Goal: Task Accomplishment & Management: Manage account settings

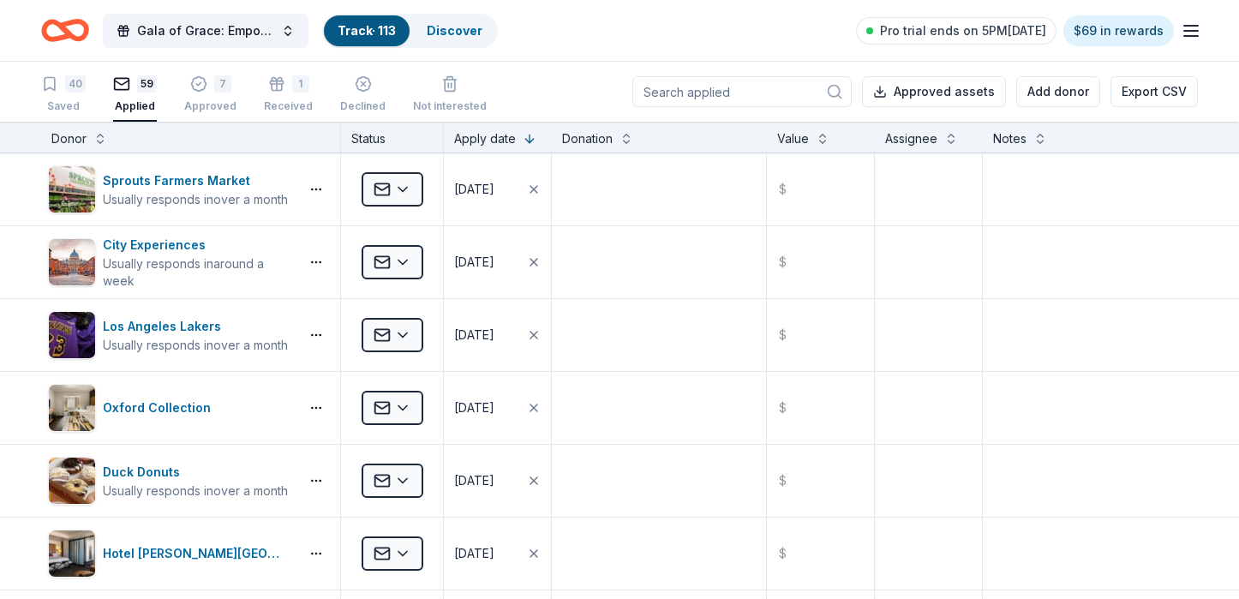
scroll to position [660, 0]
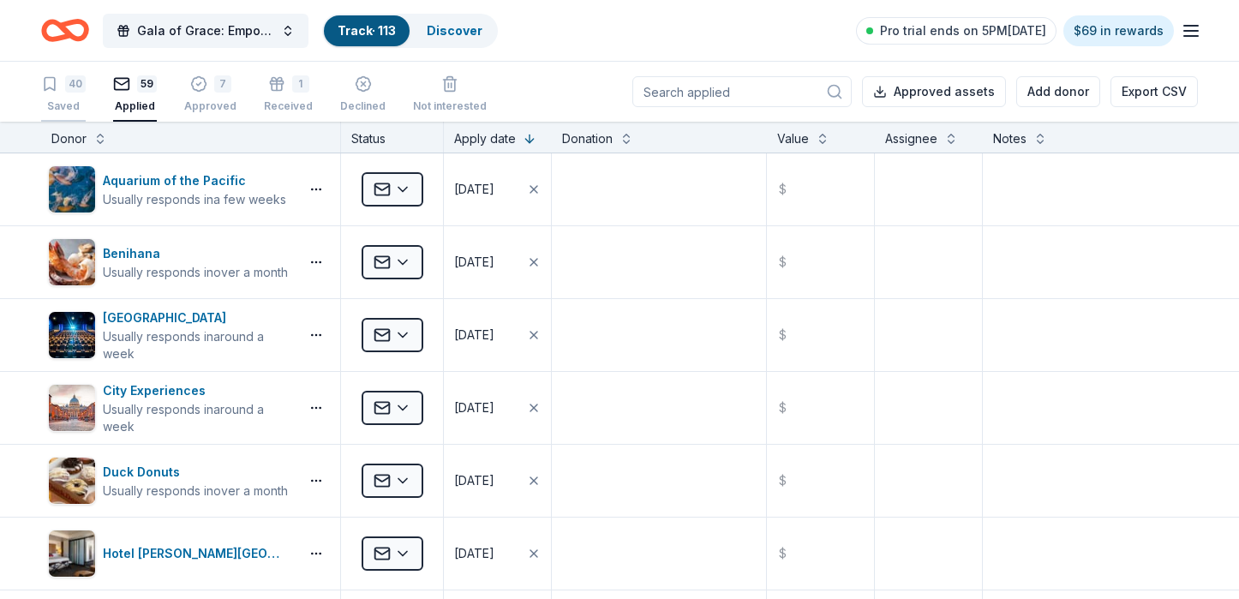
click at [61, 103] on div "Saved" at bounding box center [63, 106] width 45 height 14
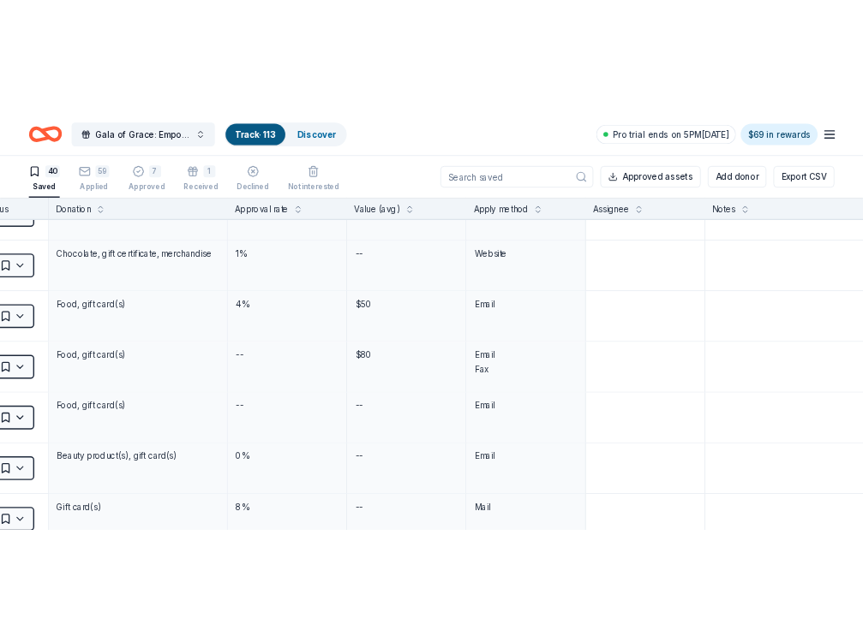
scroll to position [2393, 0]
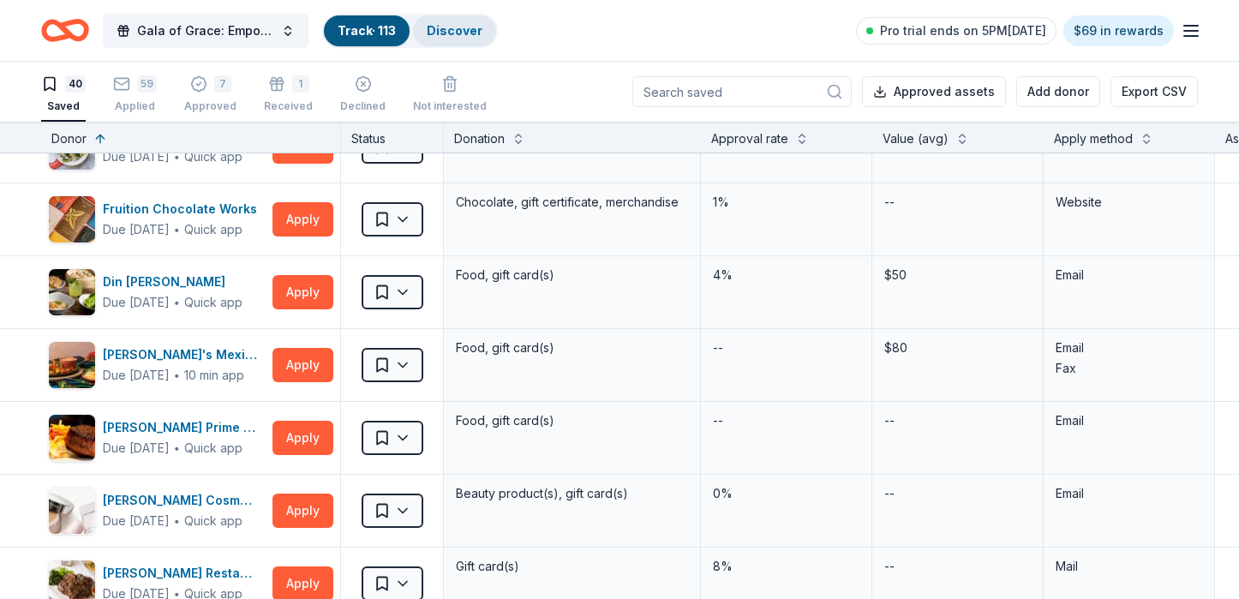
click at [443, 42] on div "Discover" at bounding box center [454, 30] width 83 height 31
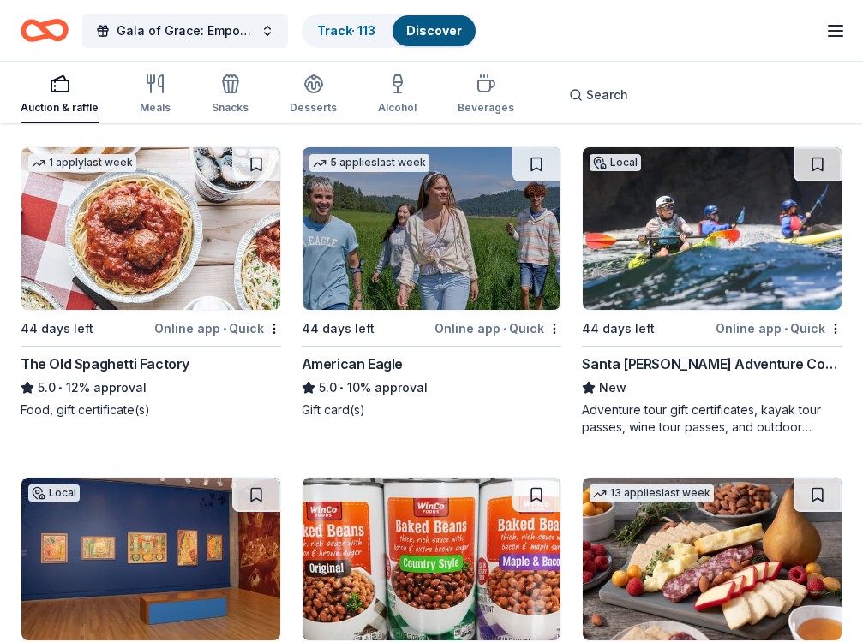
scroll to position [1114, 0]
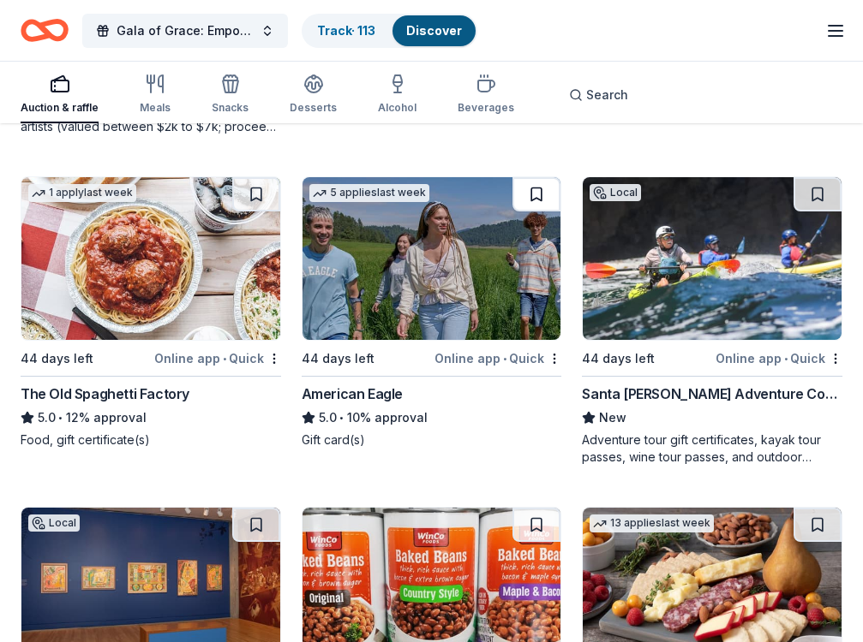
click at [535, 205] on button at bounding box center [536, 194] width 48 height 34
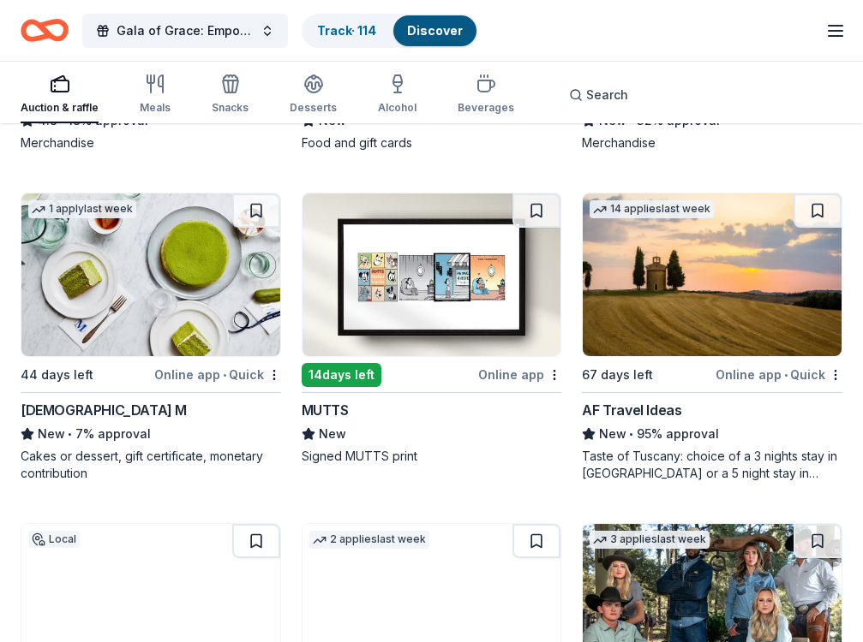
scroll to position [2399, 0]
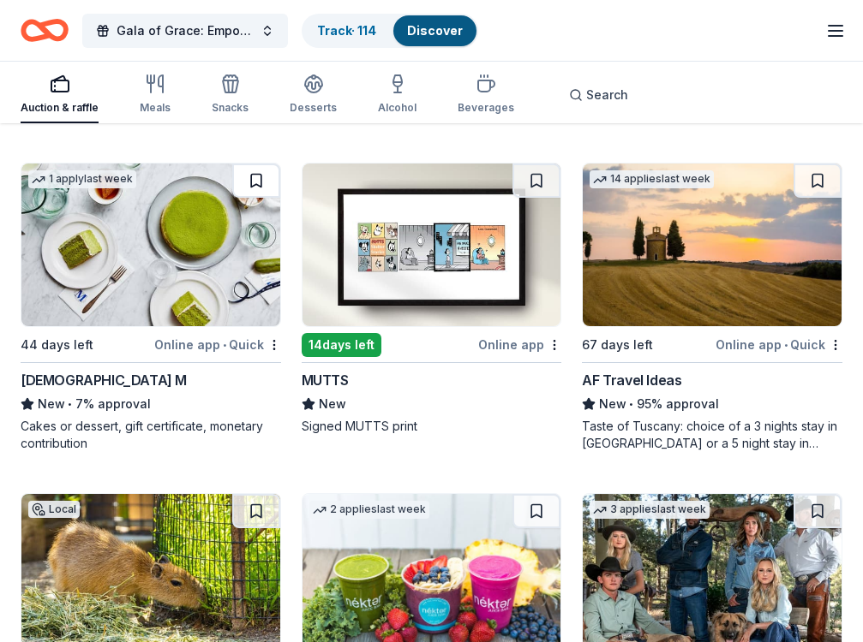
click at [259, 182] on button at bounding box center [256, 181] width 48 height 34
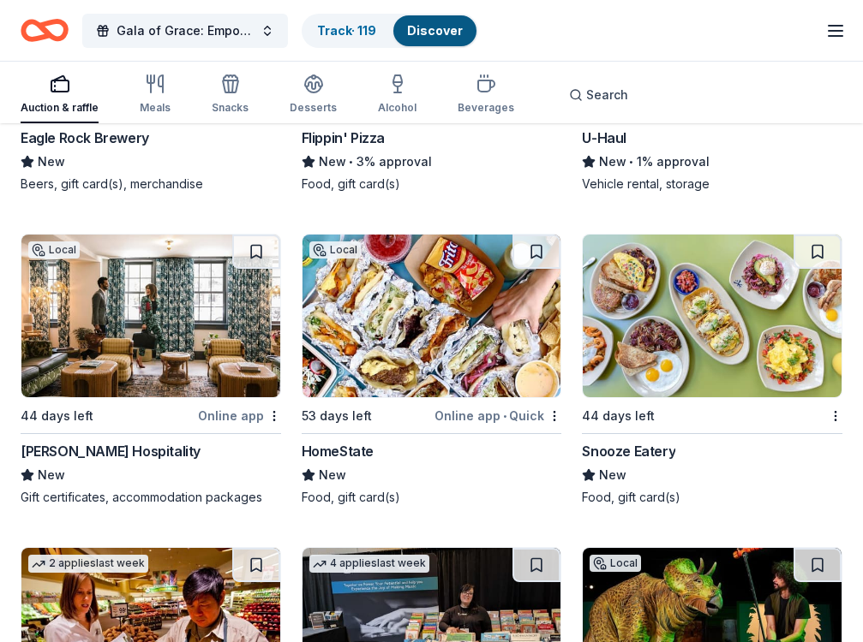
scroll to position [4278, 0]
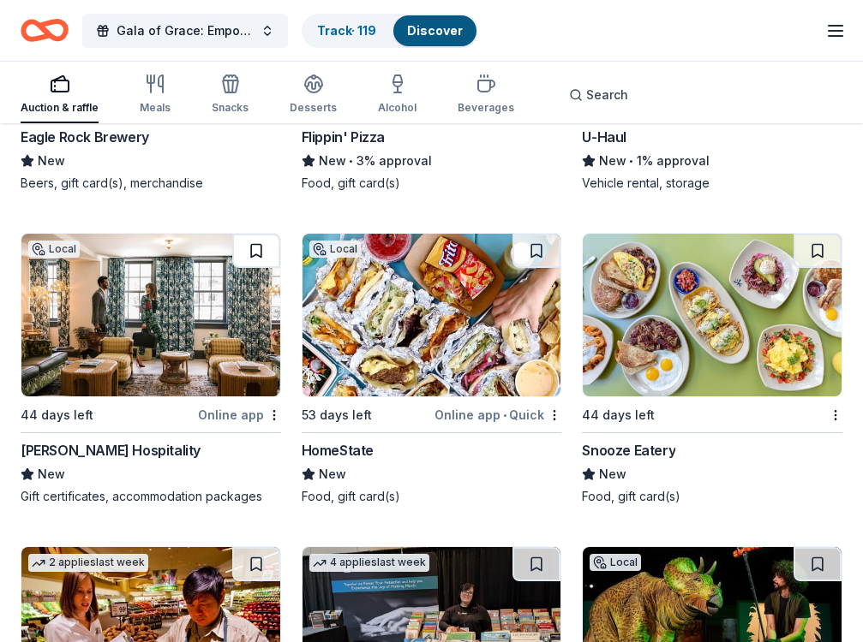
click at [237, 257] on button at bounding box center [256, 251] width 48 height 34
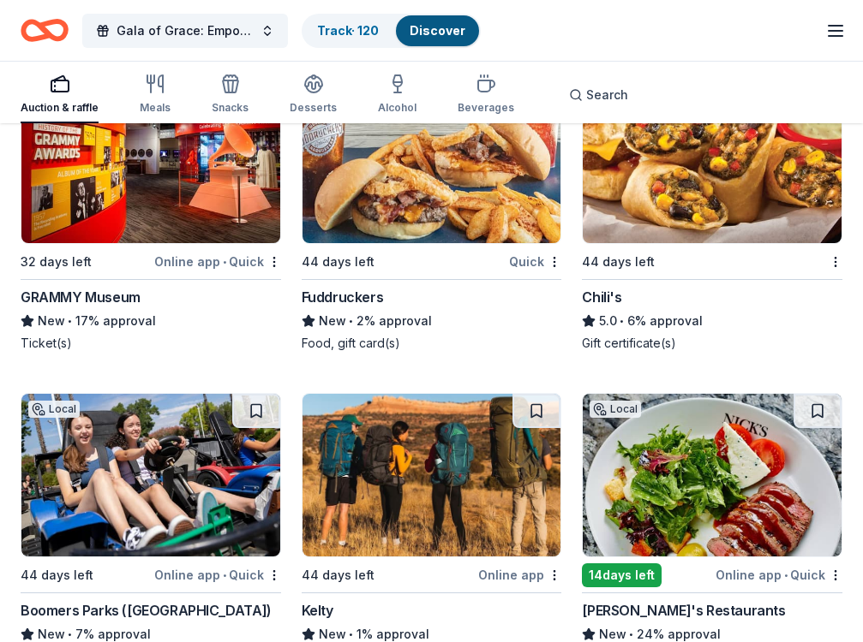
scroll to position [7893, 0]
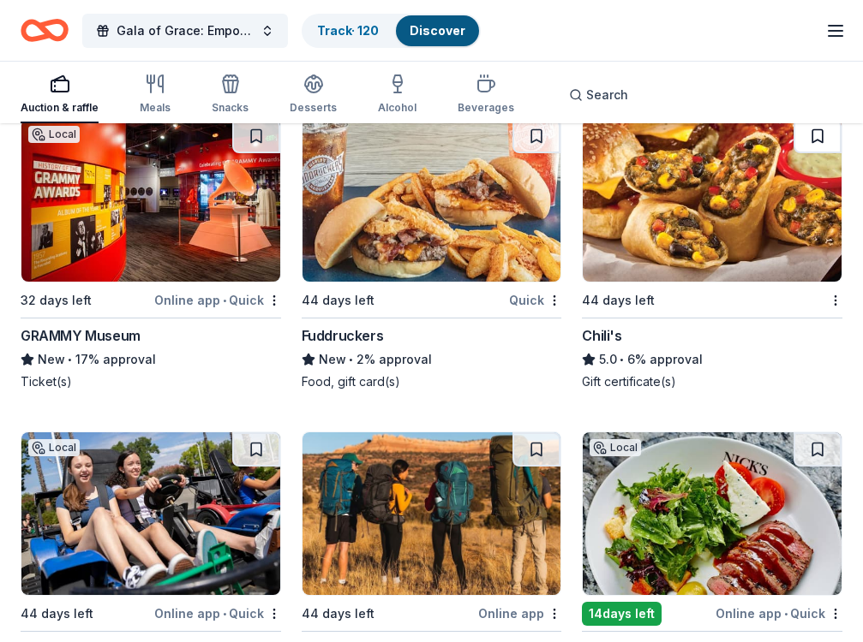
click at [805, 135] on button at bounding box center [817, 136] width 48 height 34
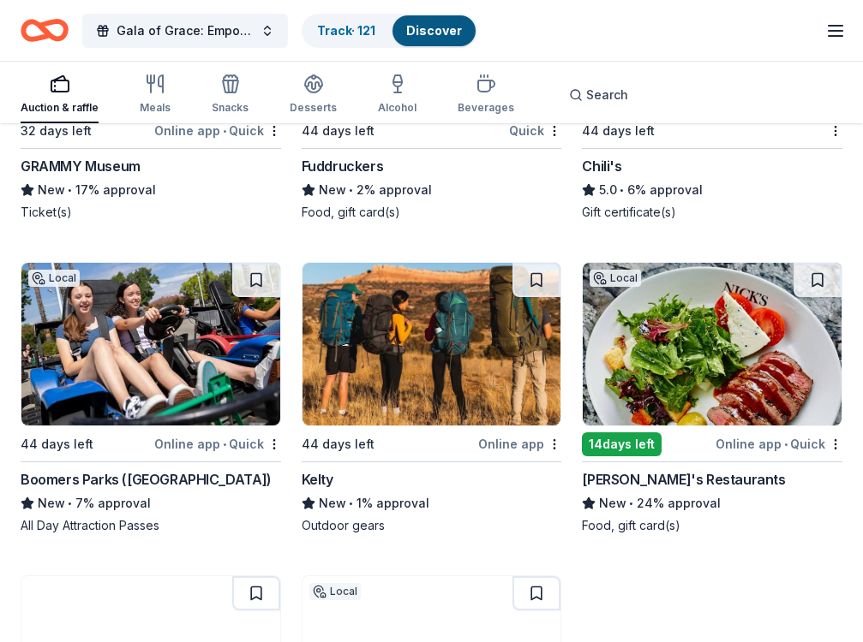
scroll to position [8064, 0]
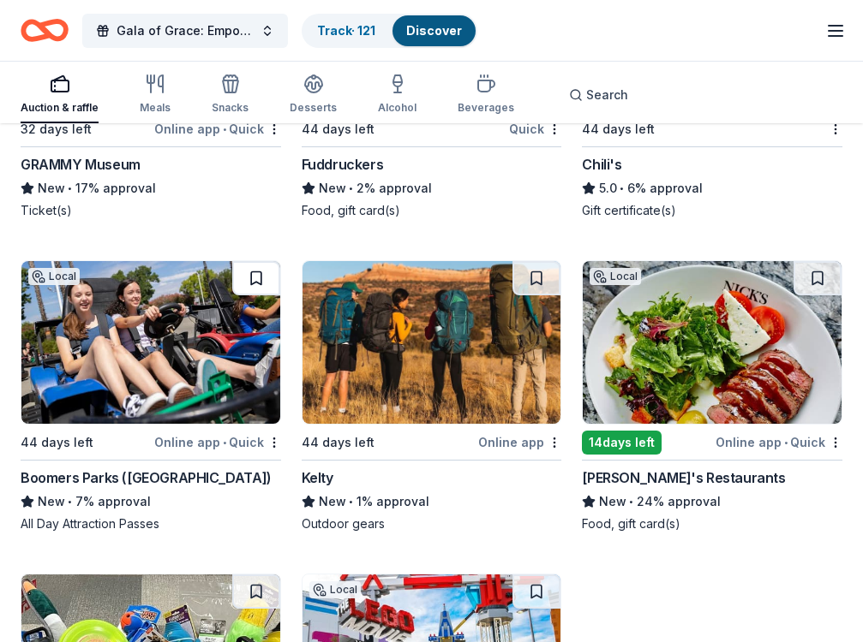
click at [270, 276] on button at bounding box center [256, 278] width 48 height 34
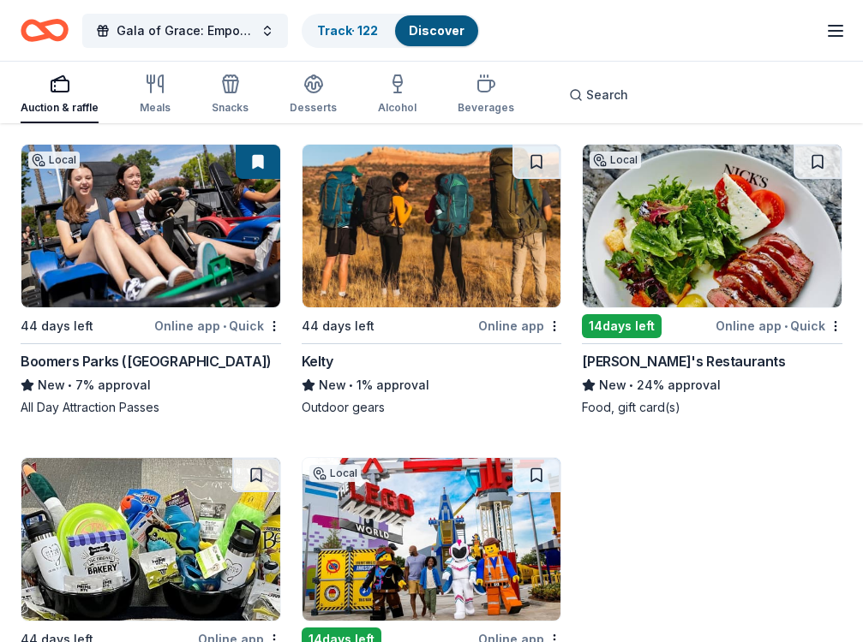
scroll to position [8150, 0]
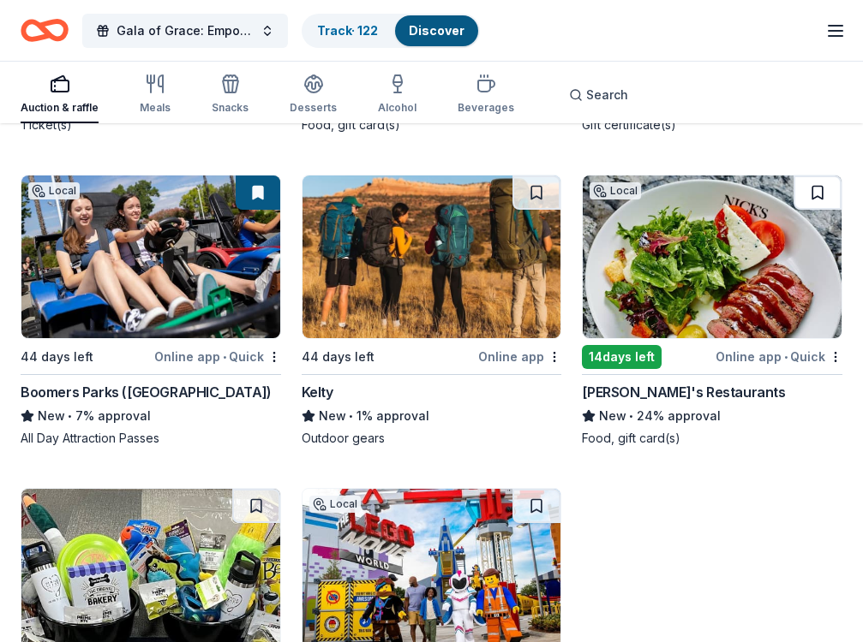
click at [803, 183] on button at bounding box center [817, 193] width 48 height 34
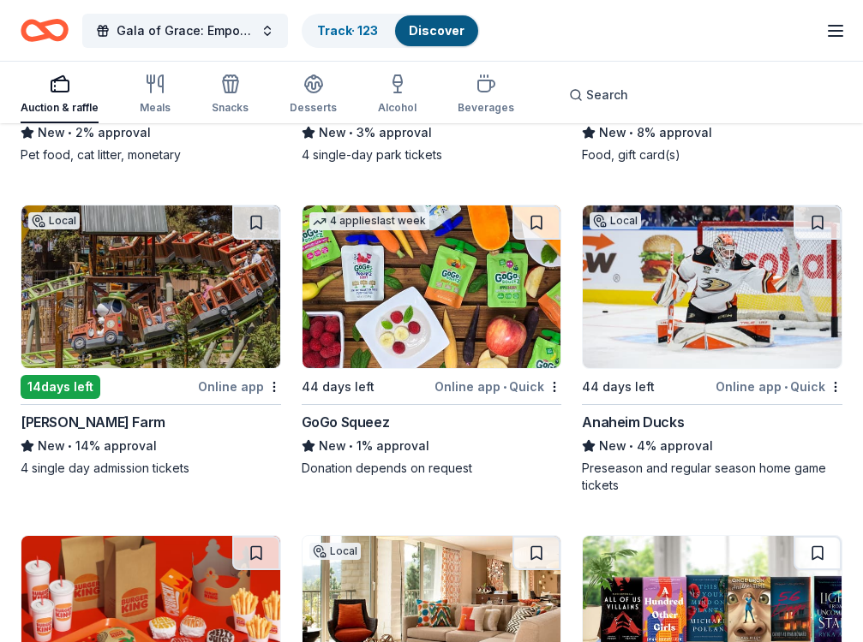
scroll to position [8748, 0]
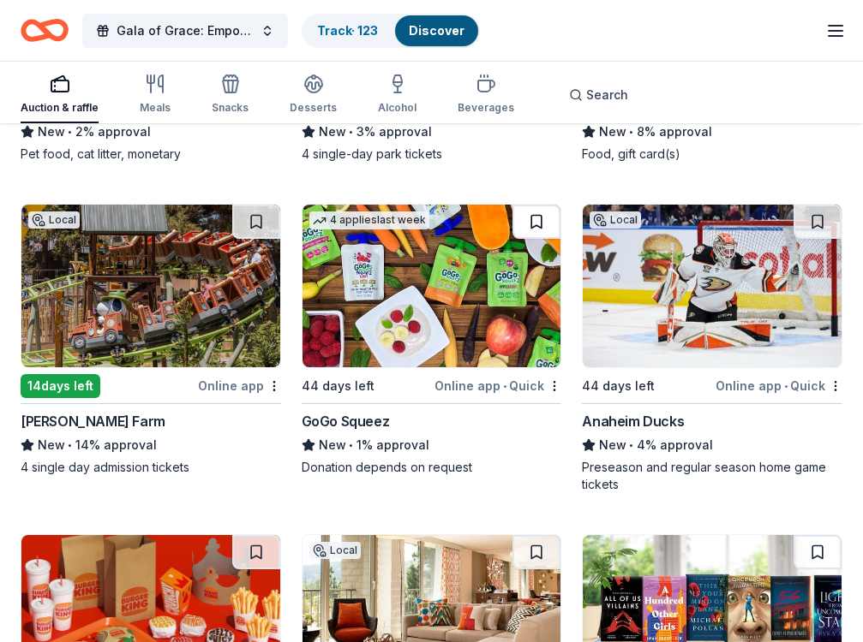
click at [547, 226] on button at bounding box center [536, 222] width 48 height 34
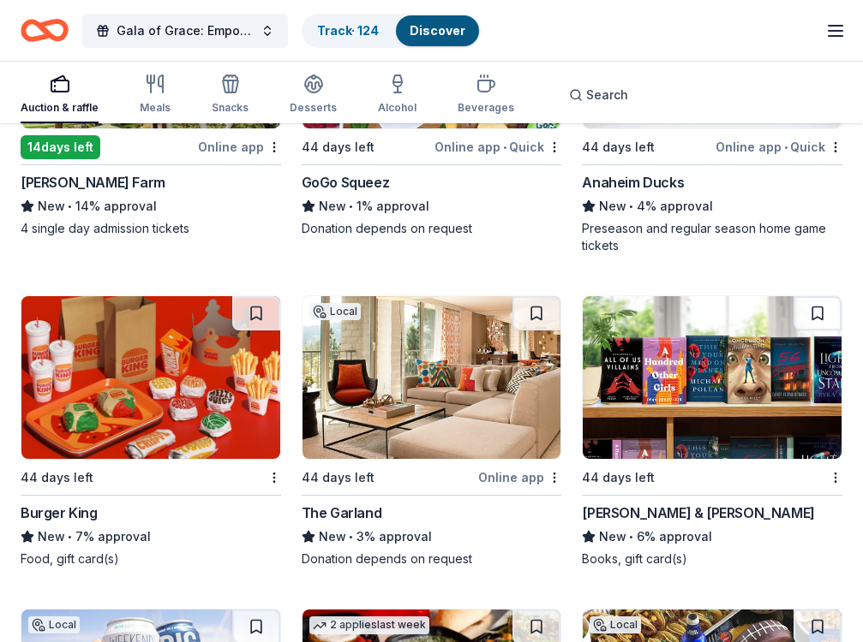
scroll to position [9005, 0]
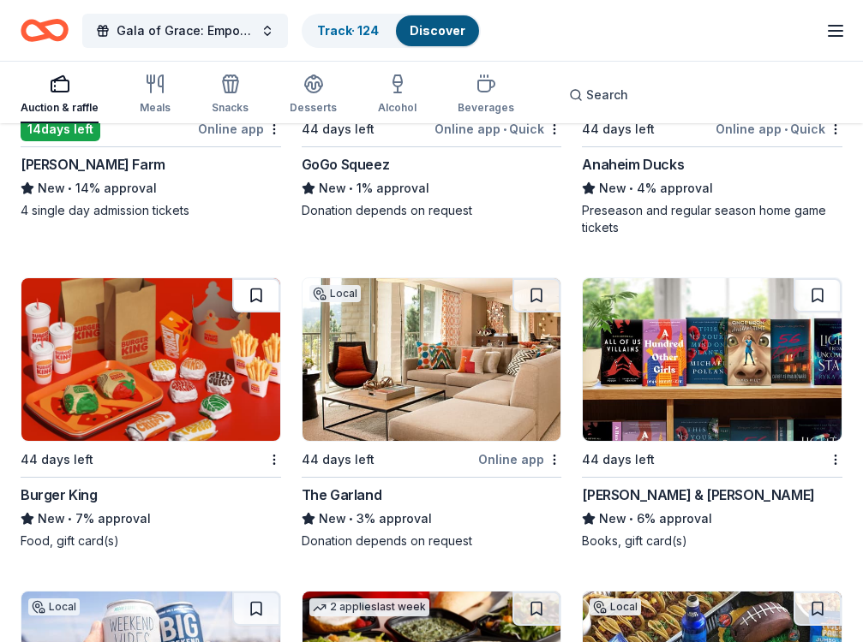
click at [238, 295] on button at bounding box center [256, 295] width 48 height 34
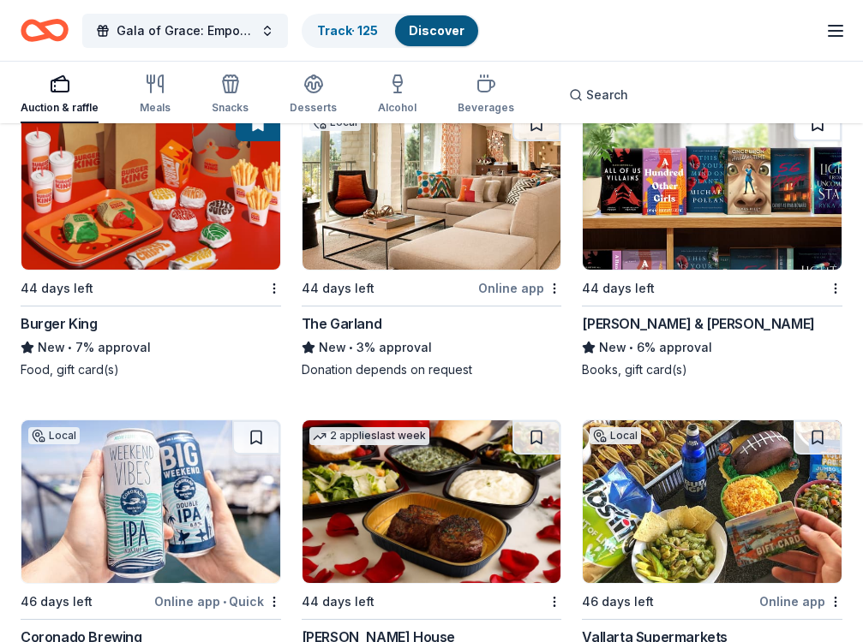
scroll to position [9091, 0]
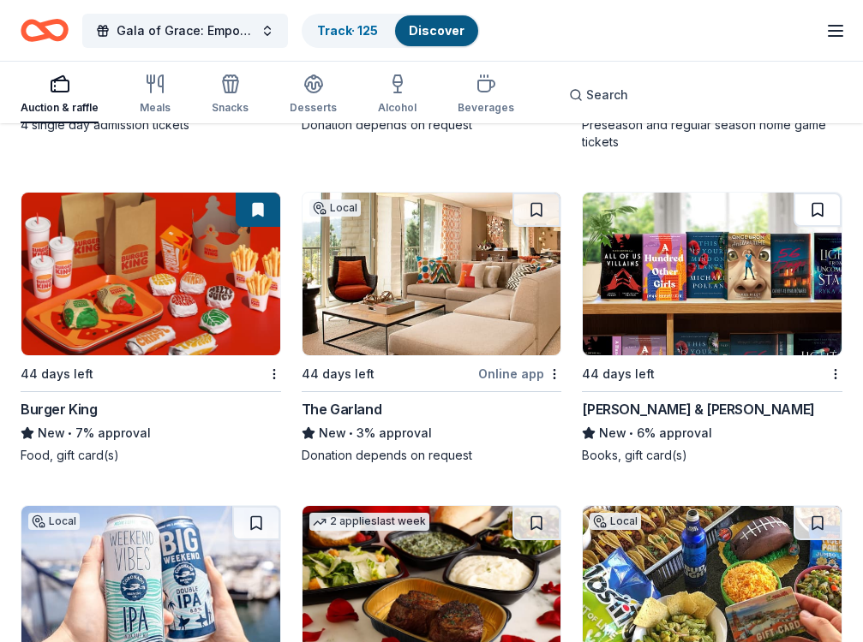
click at [818, 211] on button at bounding box center [817, 210] width 48 height 34
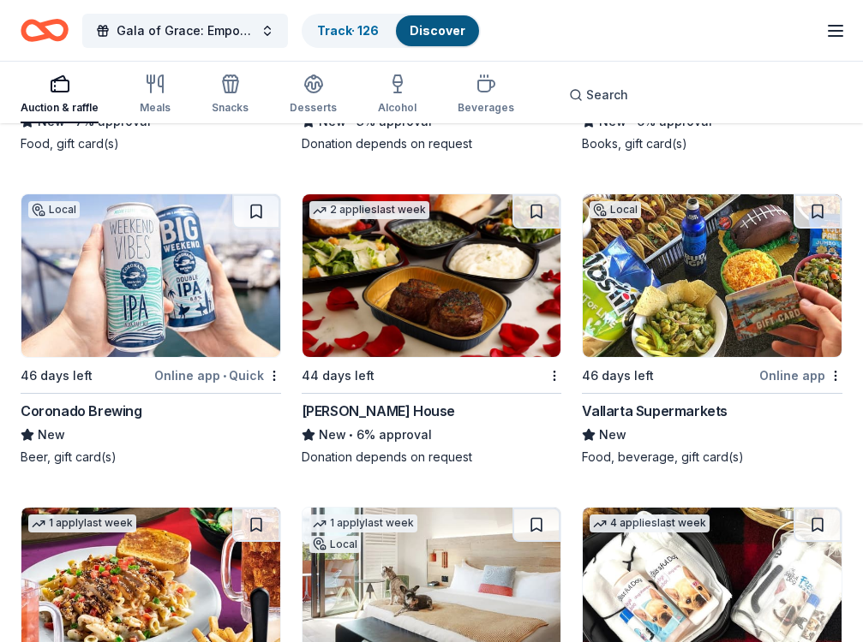
scroll to position [9433, 0]
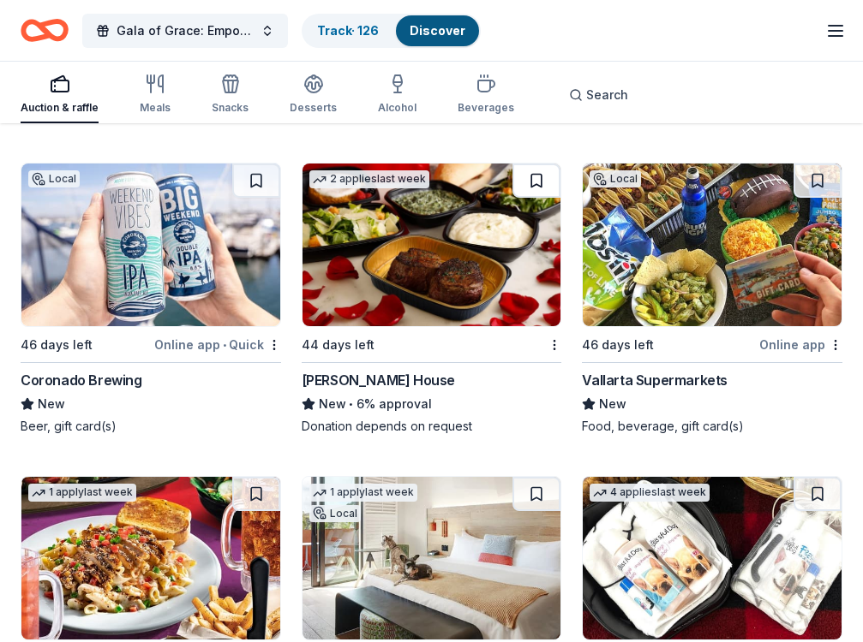
click at [528, 181] on button at bounding box center [536, 181] width 48 height 34
click at [814, 180] on button at bounding box center [817, 181] width 48 height 34
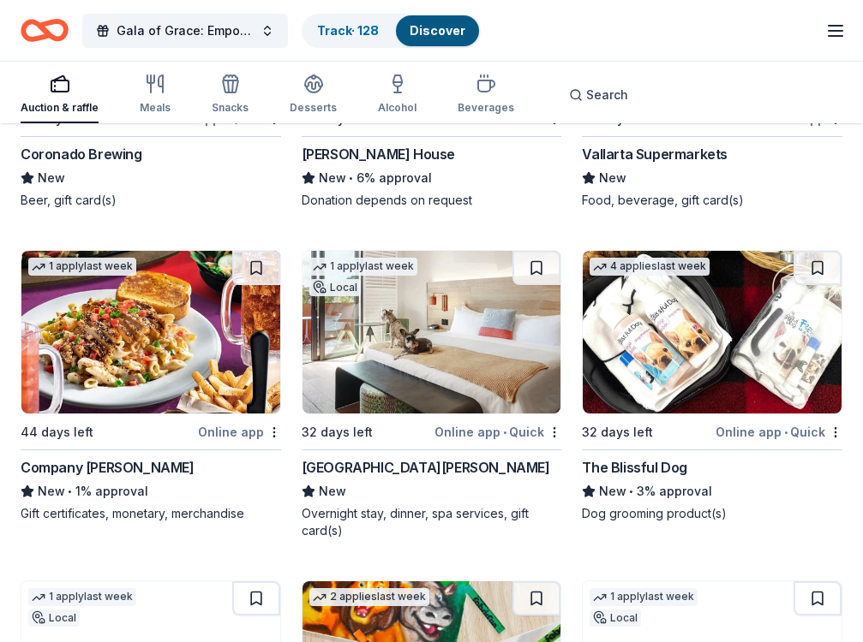
scroll to position [9690, 0]
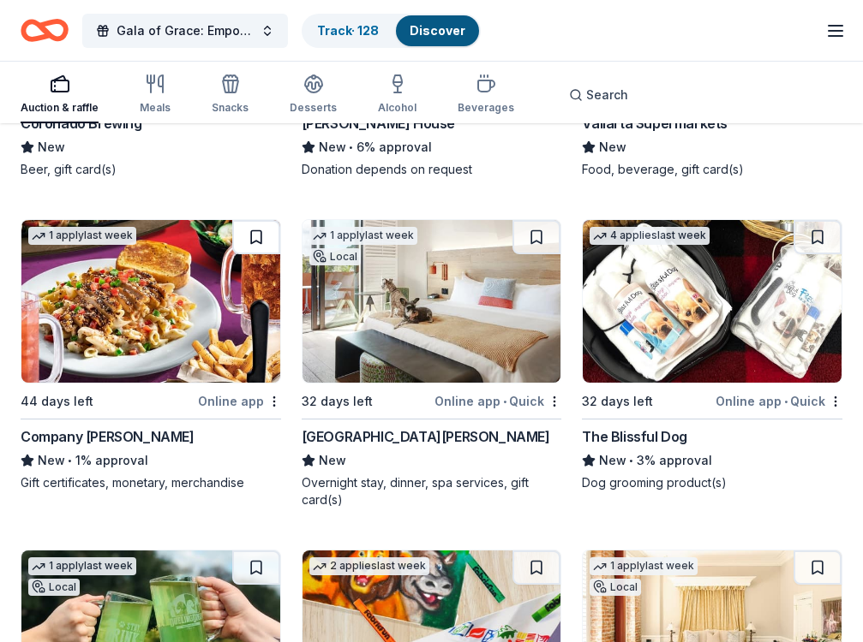
click at [251, 235] on button at bounding box center [256, 237] width 48 height 34
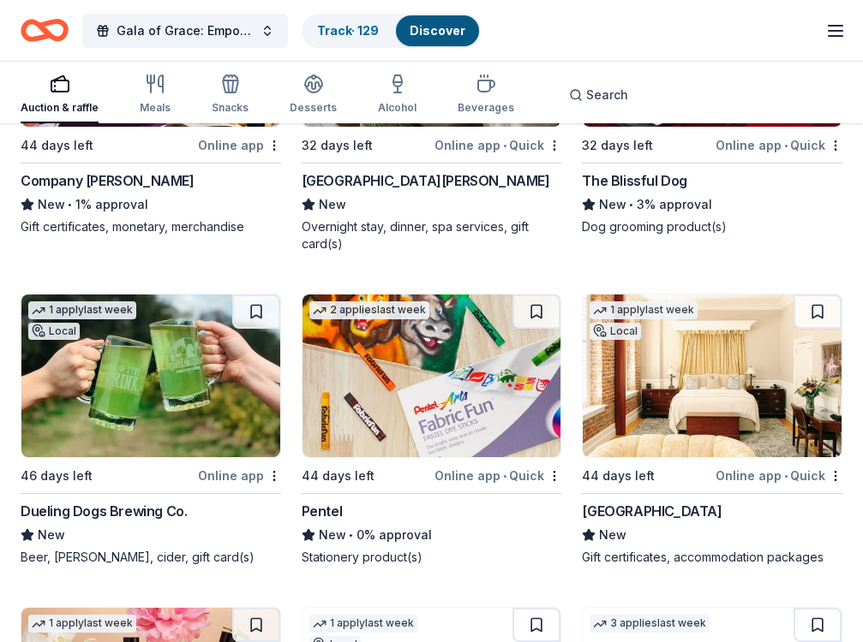
scroll to position [9947, 0]
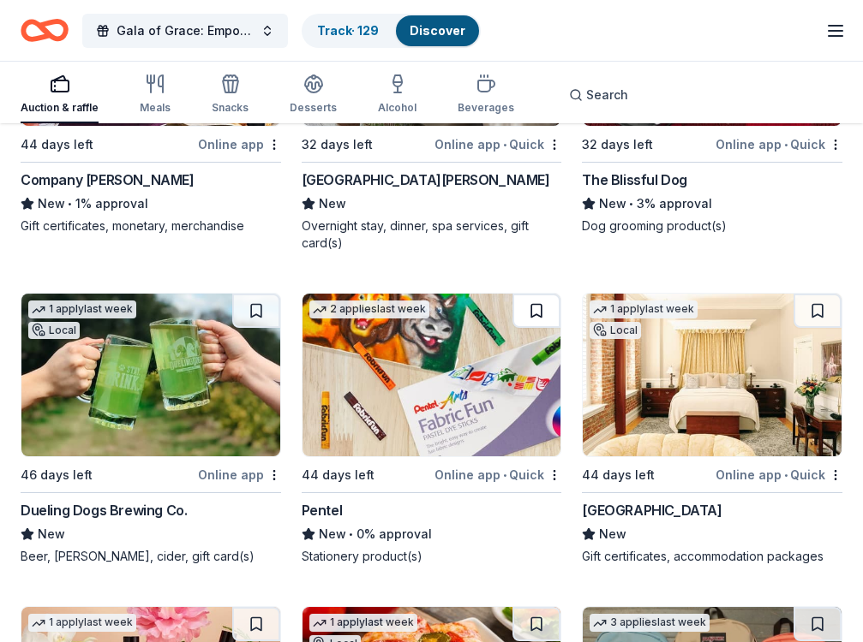
click at [540, 305] on button at bounding box center [536, 311] width 48 height 34
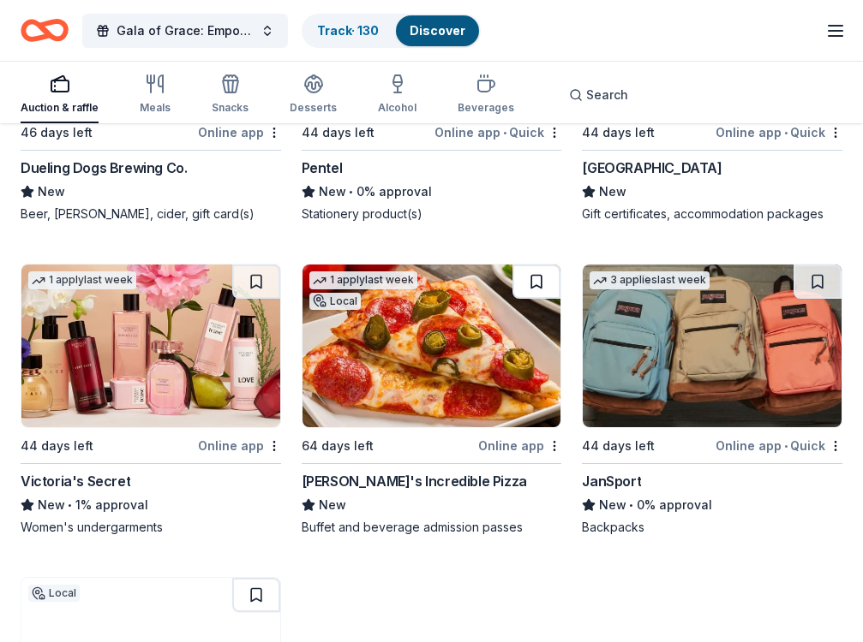
scroll to position [10376, 0]
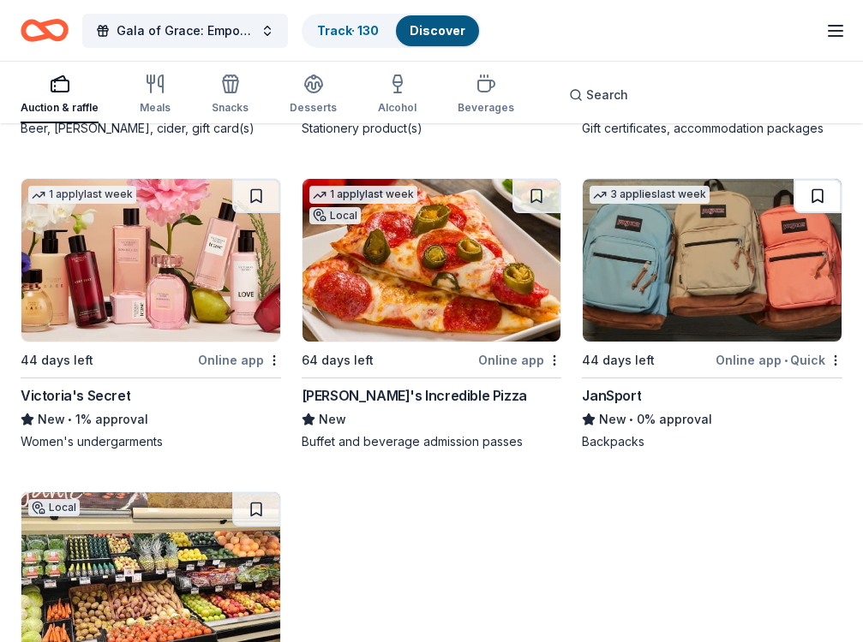
click at [827, 192] on button at bounding box center [817, 196] width 48 height 34
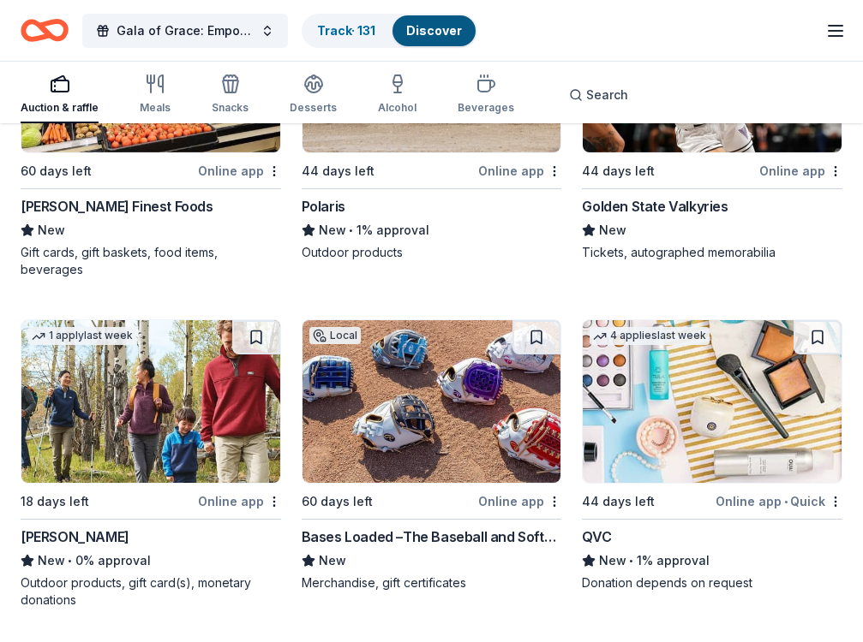
scroll to position [10908, 0]
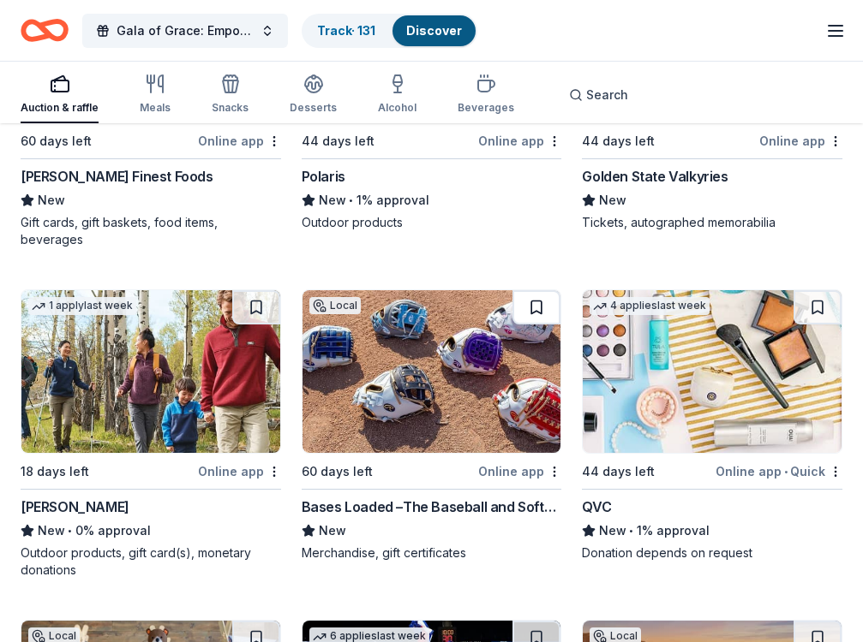
click at [534, 303] on button at bounding box center [536, 307] width 48 height 34
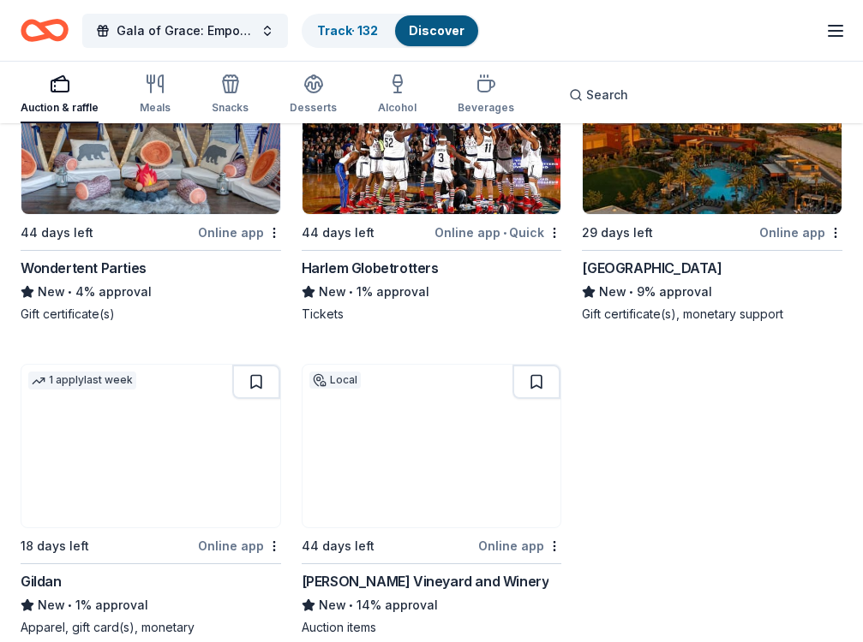
scroll to position [11594, 0]
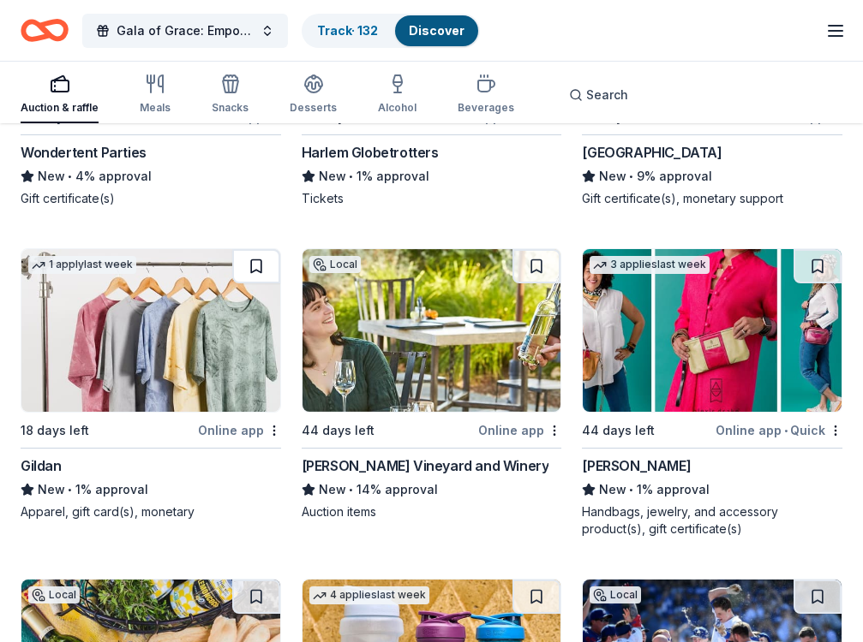
click at [244, 263] on button at bounding box center [256, 266] width 48 height 34
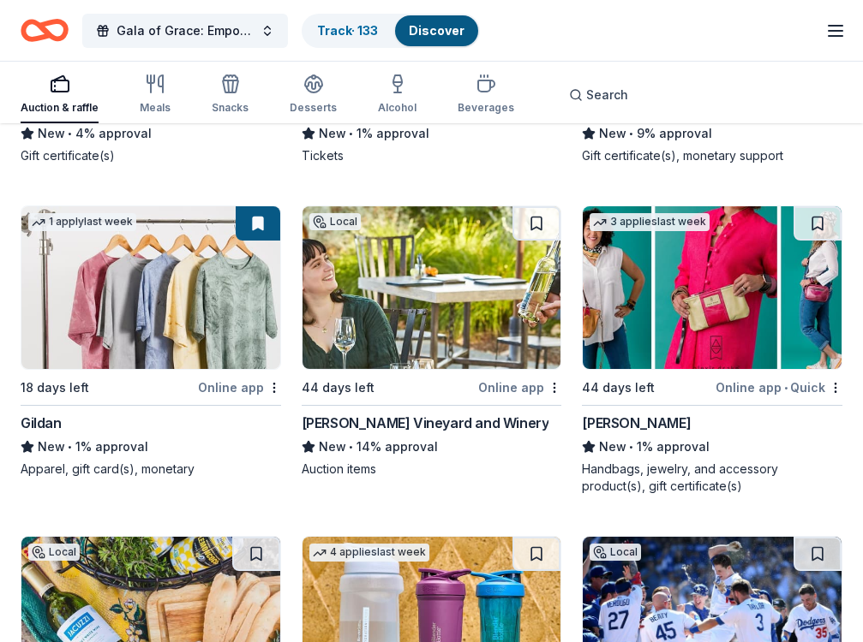
scroll to position [11679, 0]
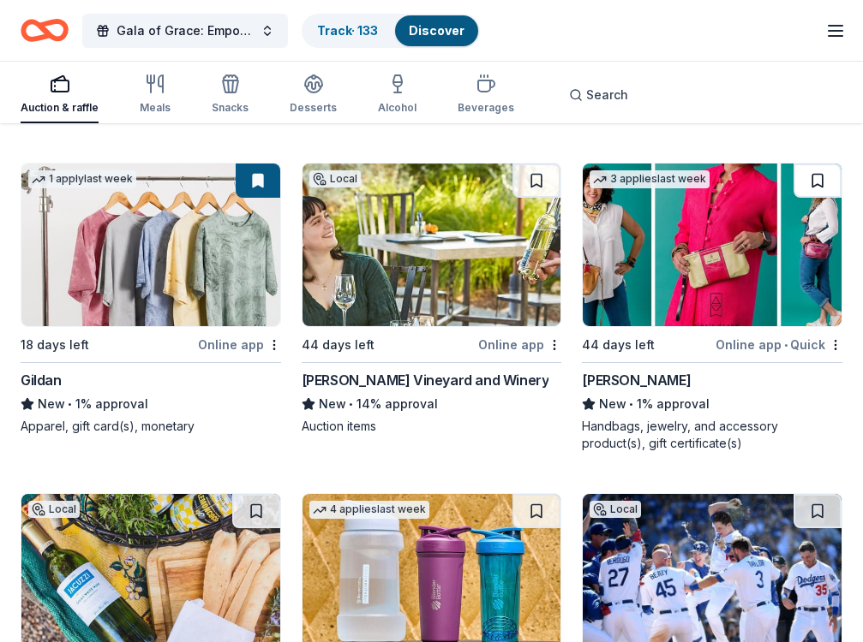
click at [812, 176] on button at bounding box center [817, 181] width 48 height 34
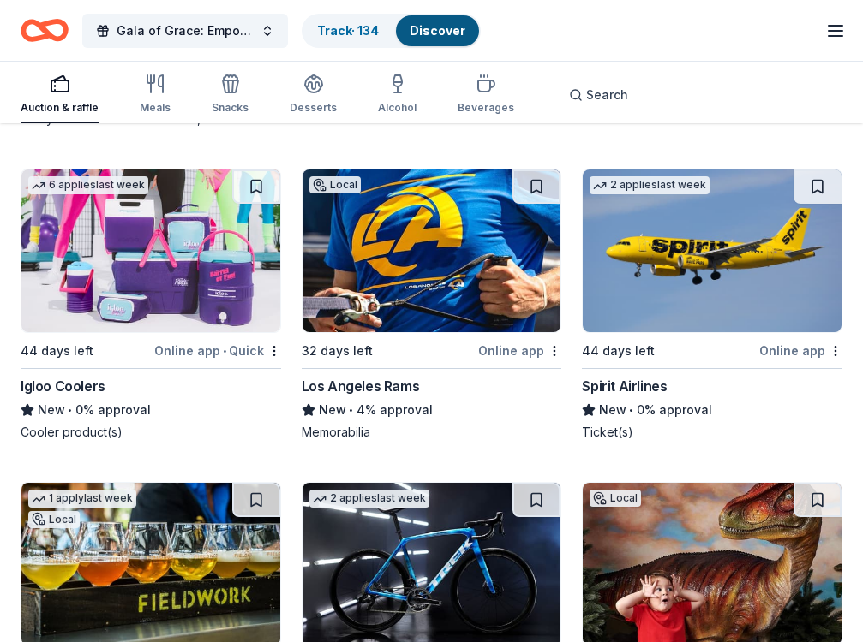
scroll to position [12365, 0]
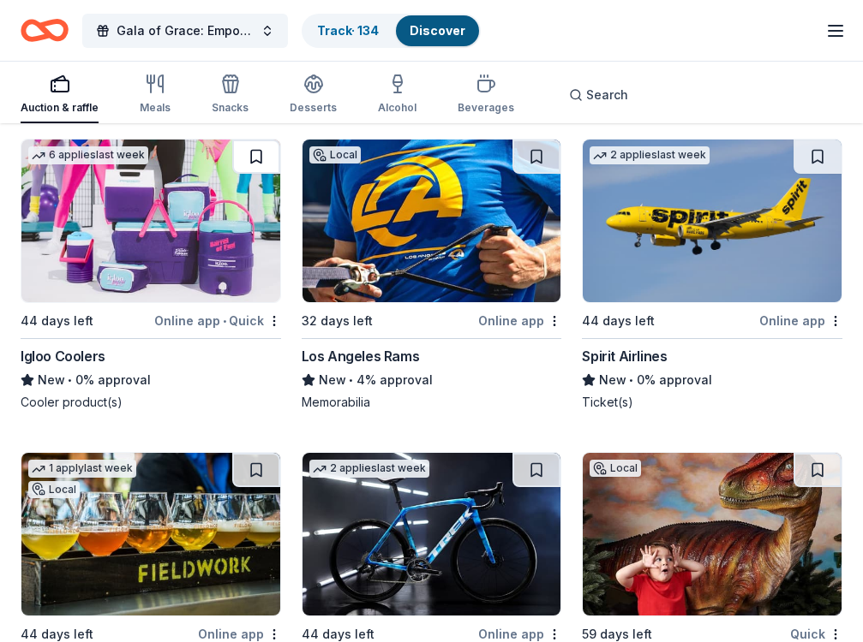
click at [274, 153] on button at bounding box center [256, 157] width 48 height 34
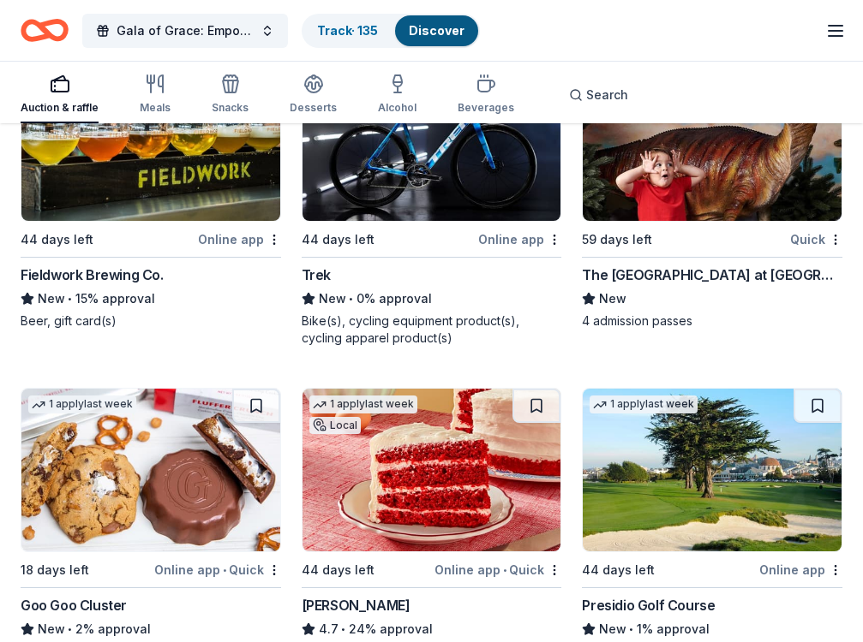
scroll to position [12858, 0]
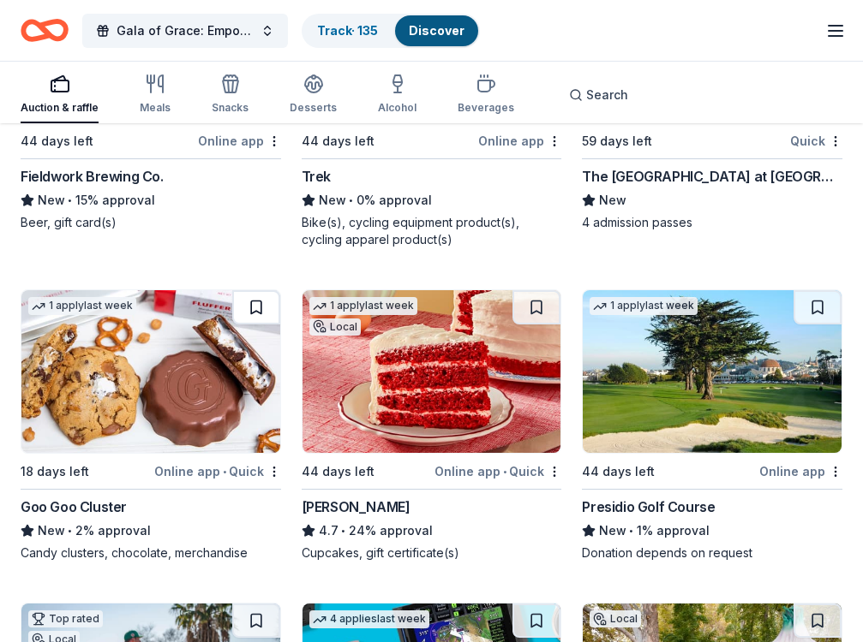
click at [266, 296] on button at bounding box center [256, 307] width 48 height 34
click at [539, 311] on button at bounding box center [536, 307] width 48 height 34
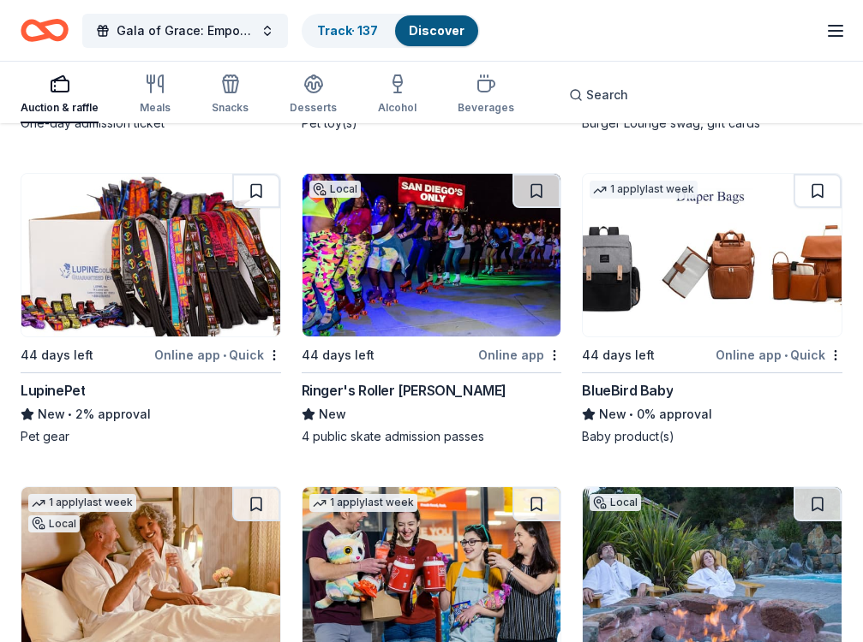
scroll to position [14215, 0]
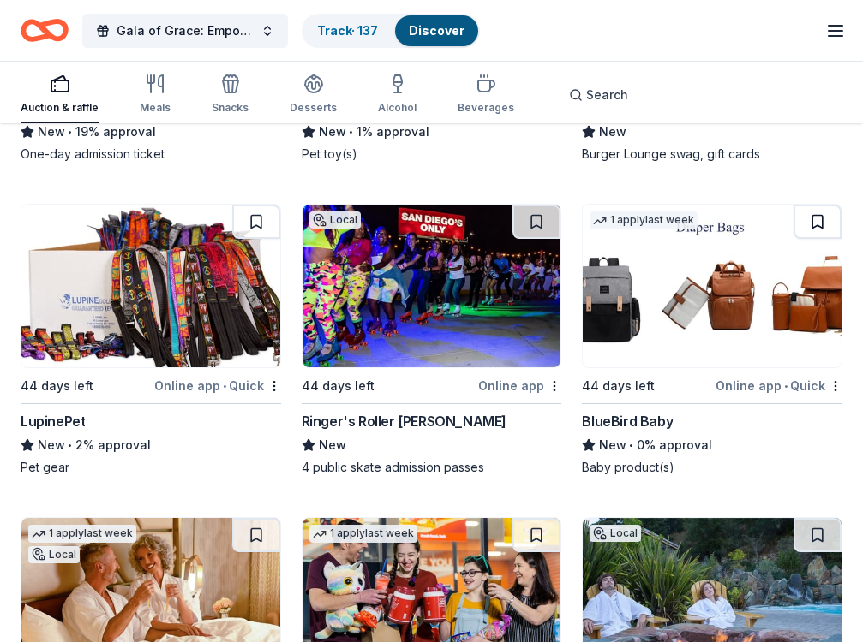
click at [804, 212] on button at bounding box center [817, 222] width 48 height 34
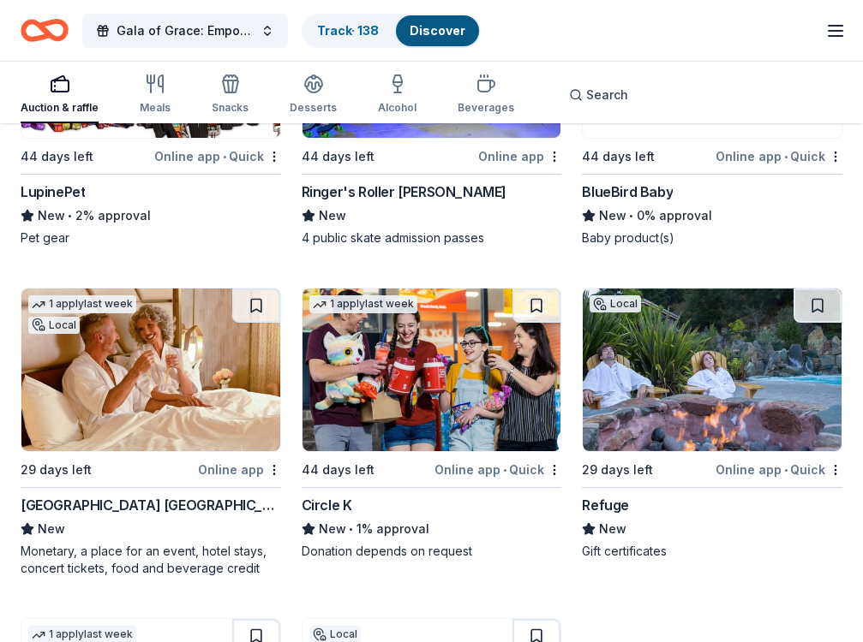
scroll to position [14472, 0]
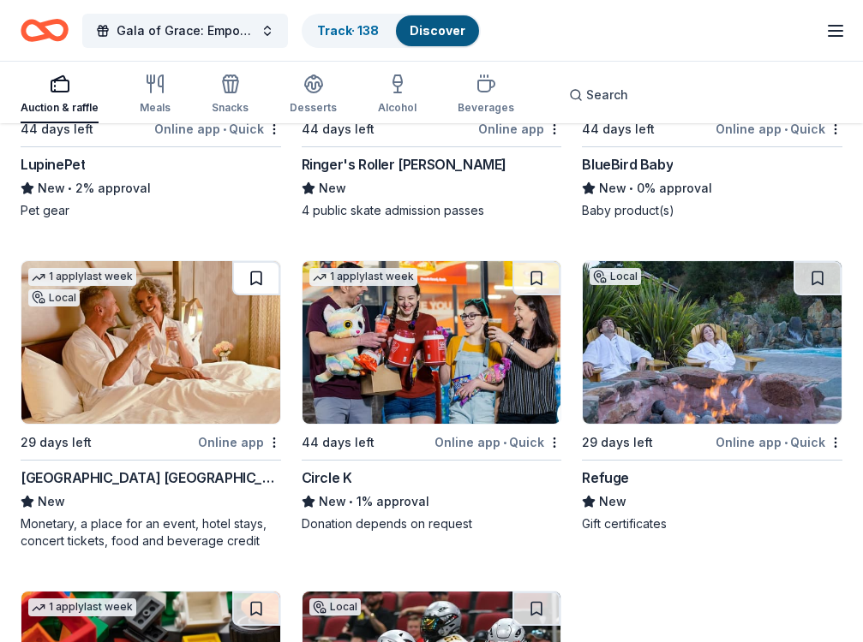
click at [256, 270] on button at bounding box center [256, 278] width 48 height 34
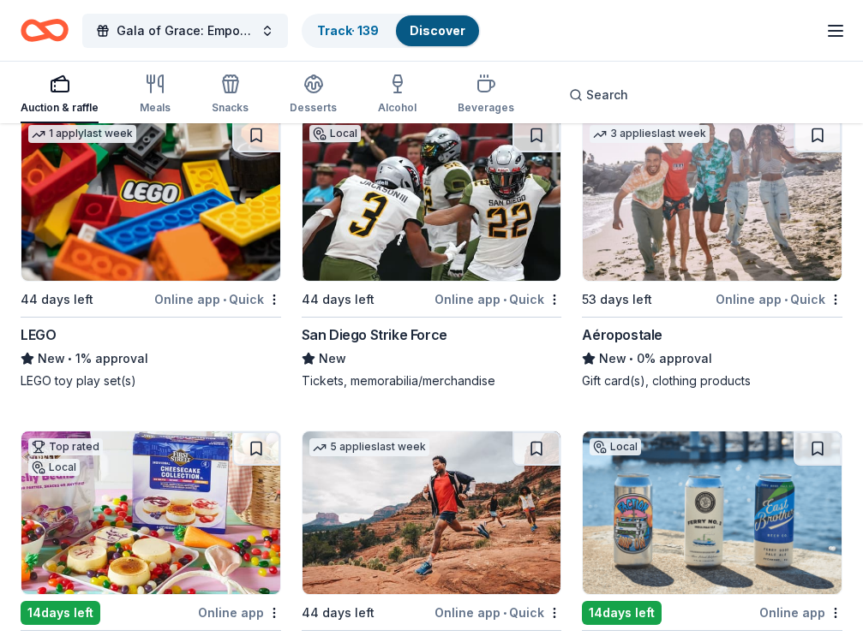
scroll to position [14916, 0]
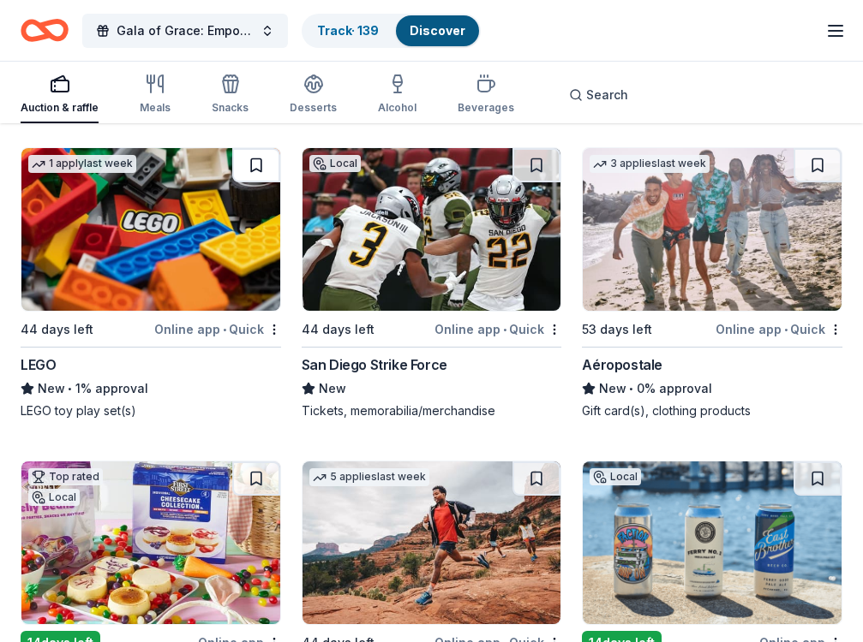
click at [262, 160] on button at bounding box center [256, 165] width 48 height 34
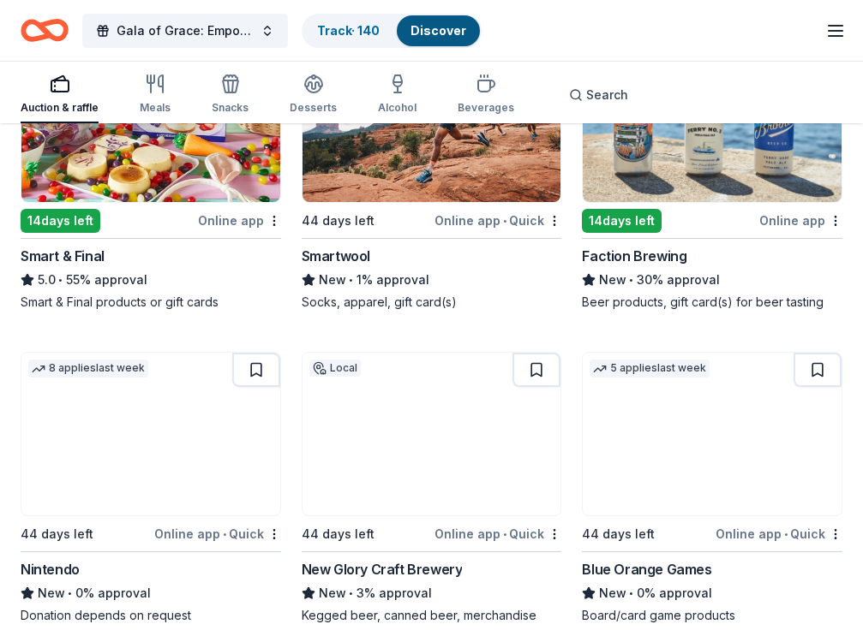
scroll to position [15430, 0]
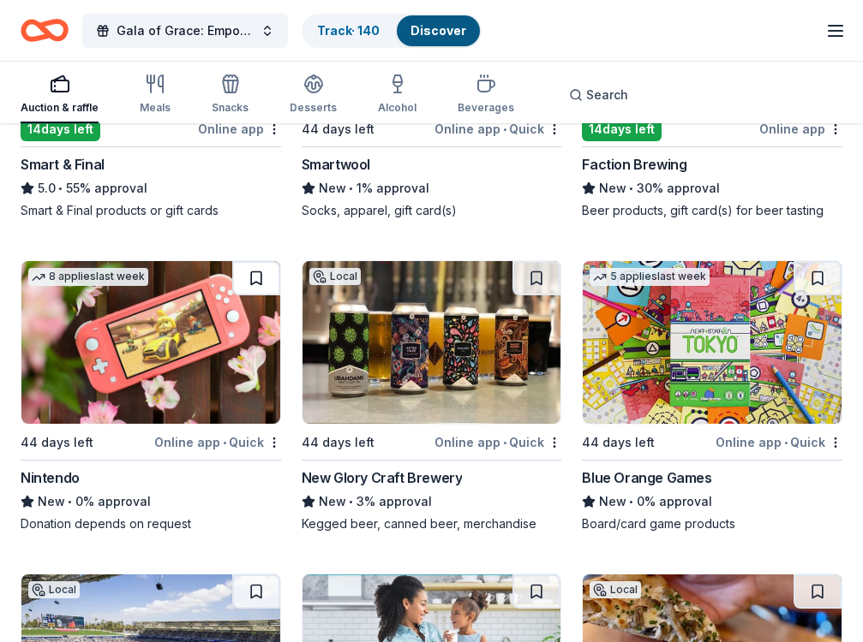
click at [251, 279] on button at bounding box center [256, 278] width 48 height 34
click at [828, 282] on button at bounding box center [817, 278] width 48 height 34
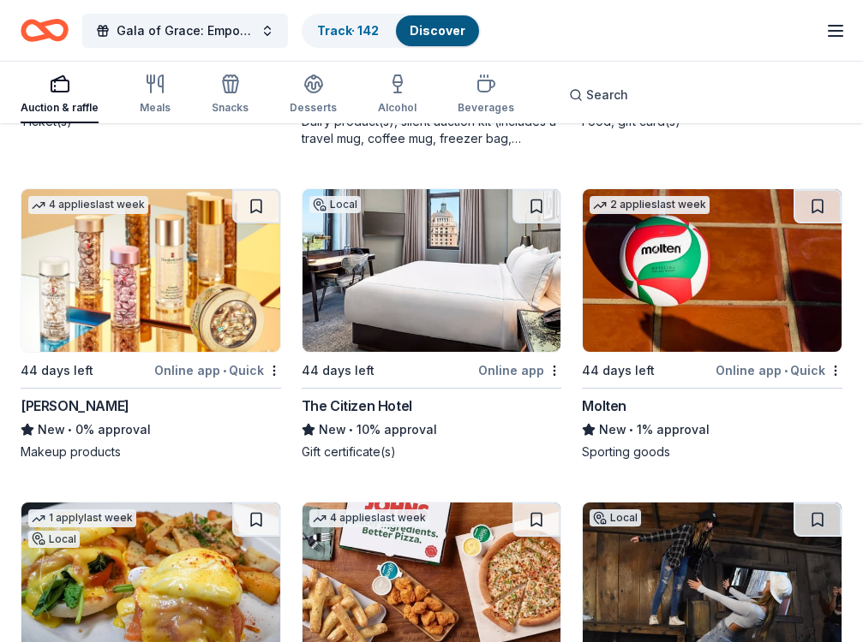
scroll to position [16130, 0]
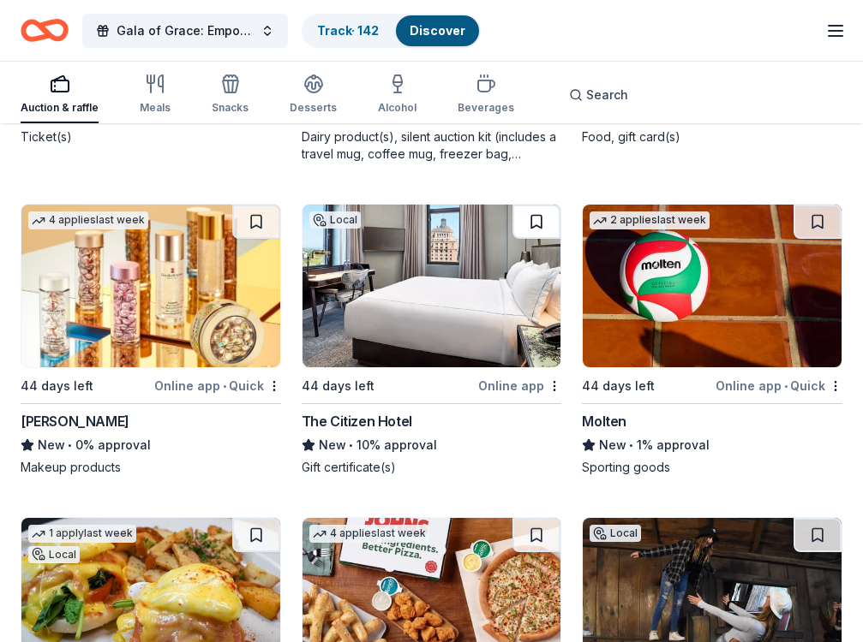
click at [541, 215] on button at bounding box center [536, 222] width 48 height 34
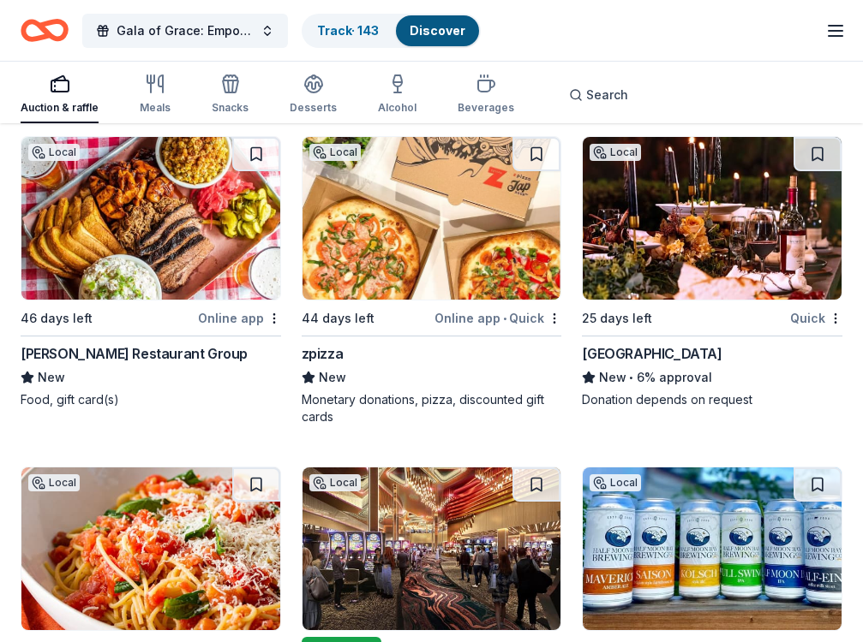
scroll to position [18668, 0]
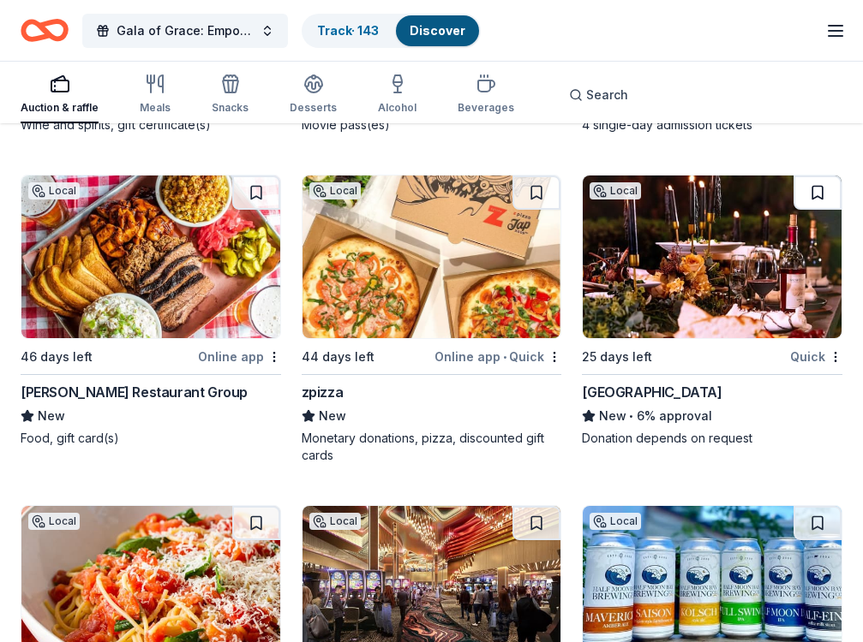
click at [822, 188] on button at bounding box center [817, 193] width 48 height 34
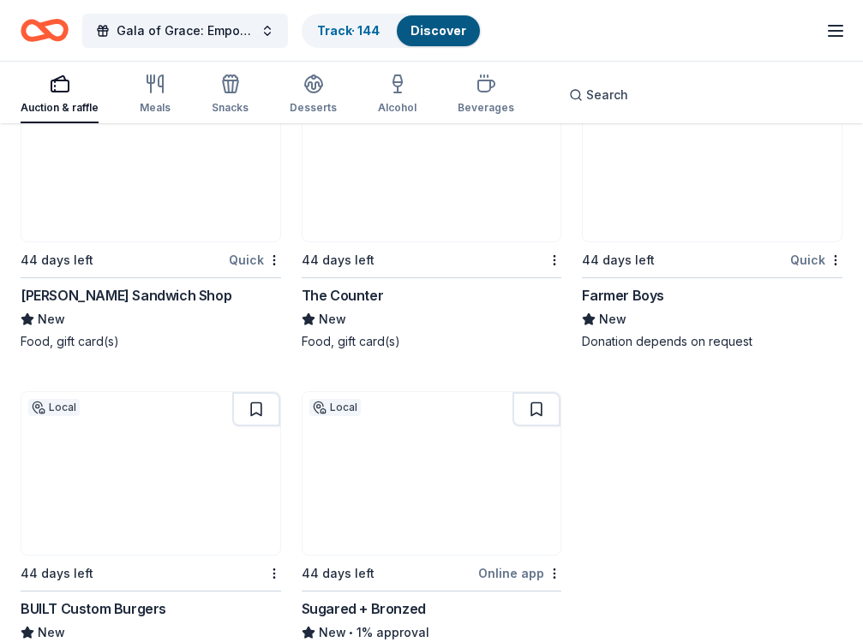
scroll to position [19464, 0]
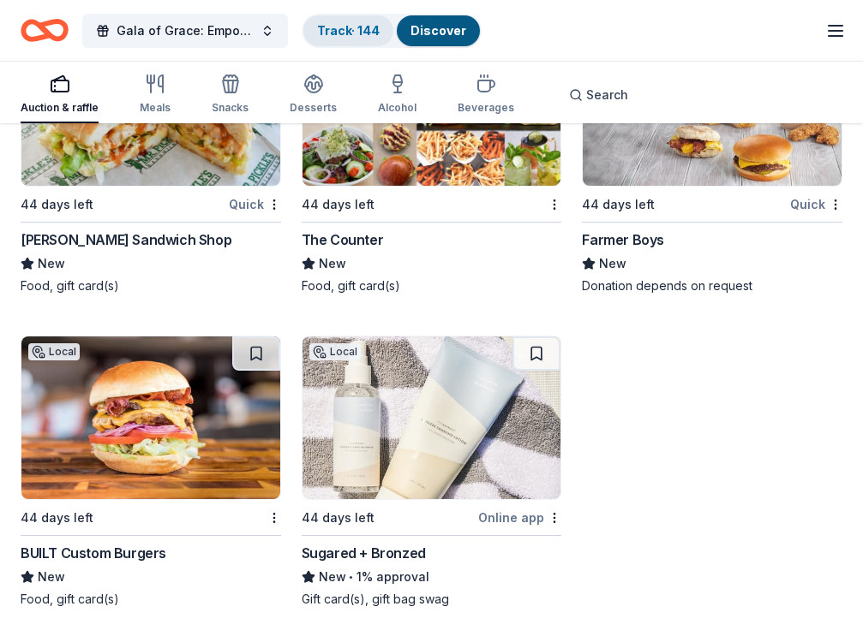
click at [350, 33] on link "Track · 144" at bounding box center [348, 30] width 63 height 15
click at [337, 40] on div "Track · 144" at bounding box center [348, 30] width 90 height 31
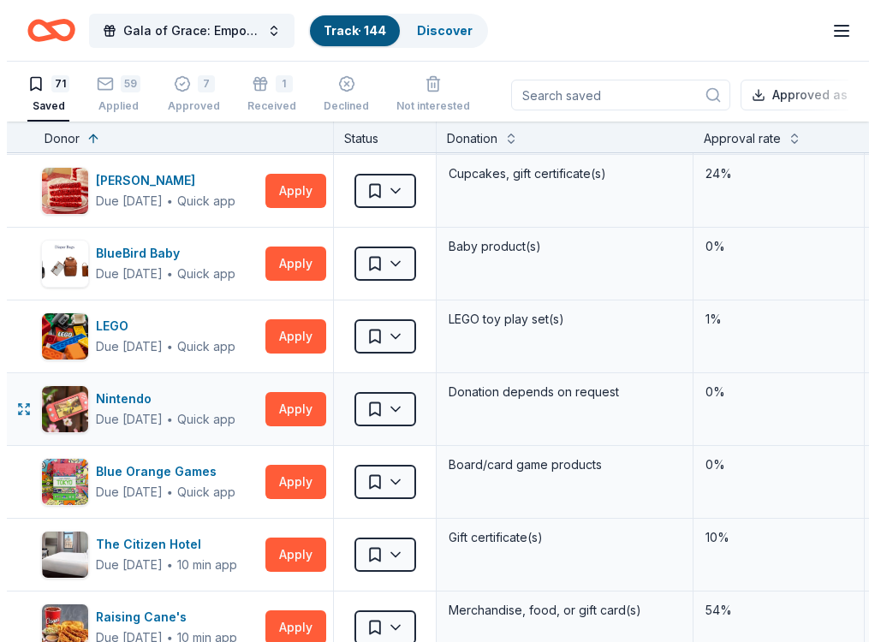
scroll to position [4455, 0]
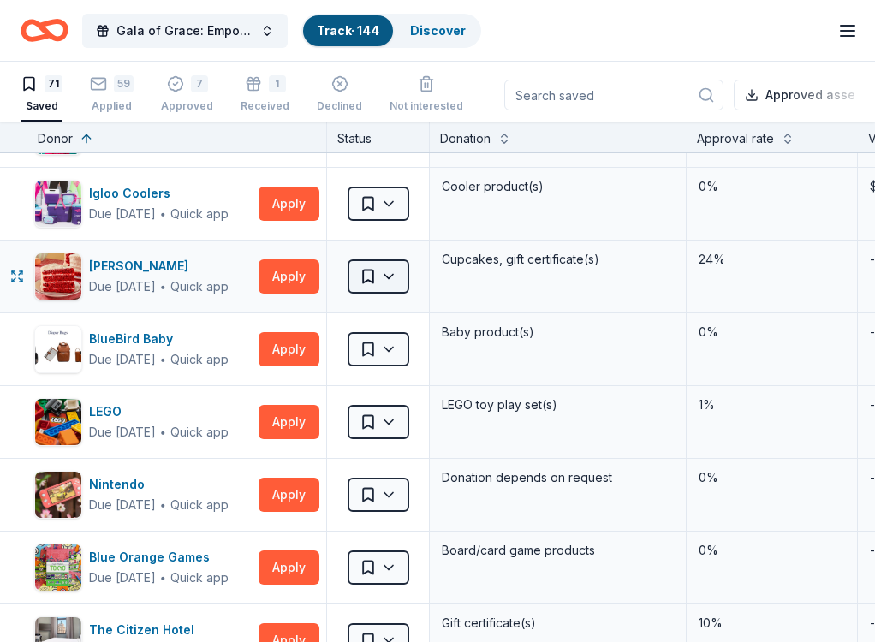
click at [384, 272] on html "Gala of Grace: Empowering Futures for El Porvenir Track · 144 Discover Pro tria…" at bounding box center [437, 321] width 875 height 642
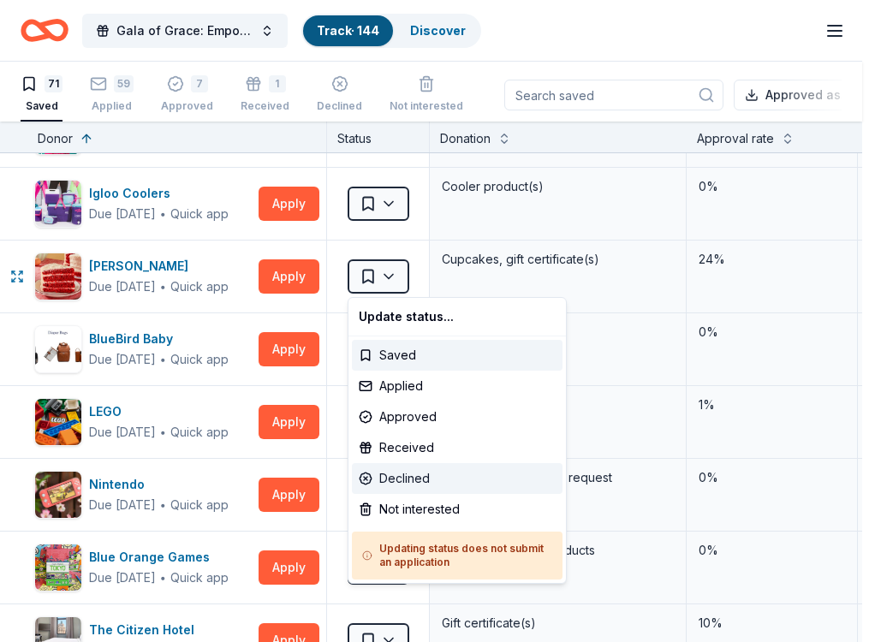
click at [406, 482] on div "Declined" at bounding box center [457, 478] width 211 height 31
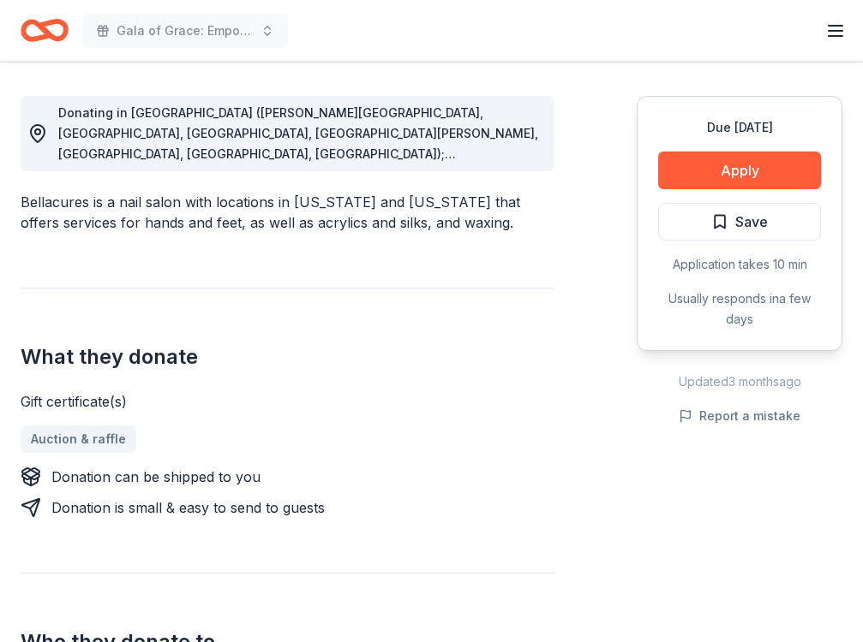
scroll to position [428, 0]
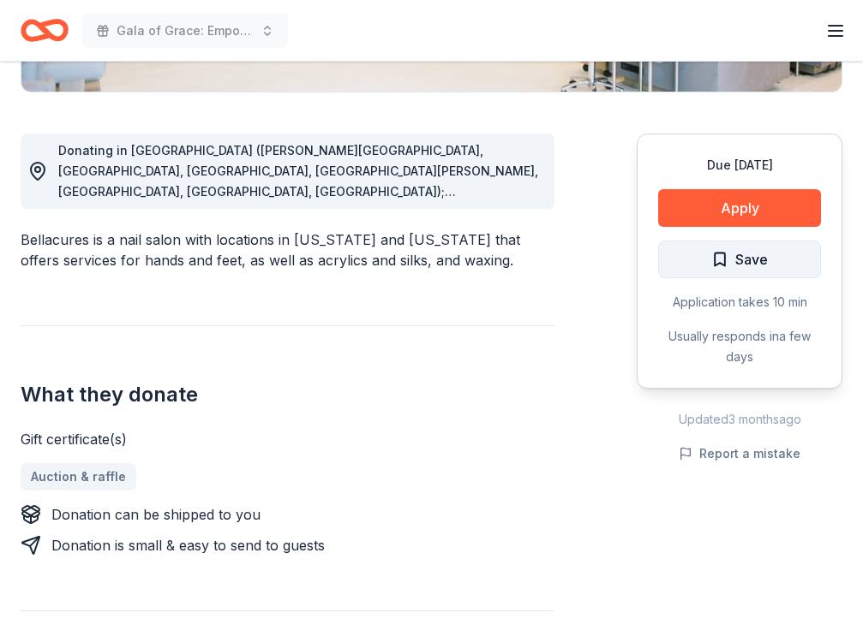
click at [663, 255] on button "Save" at bounding box center [739, 260] width 163 height 38
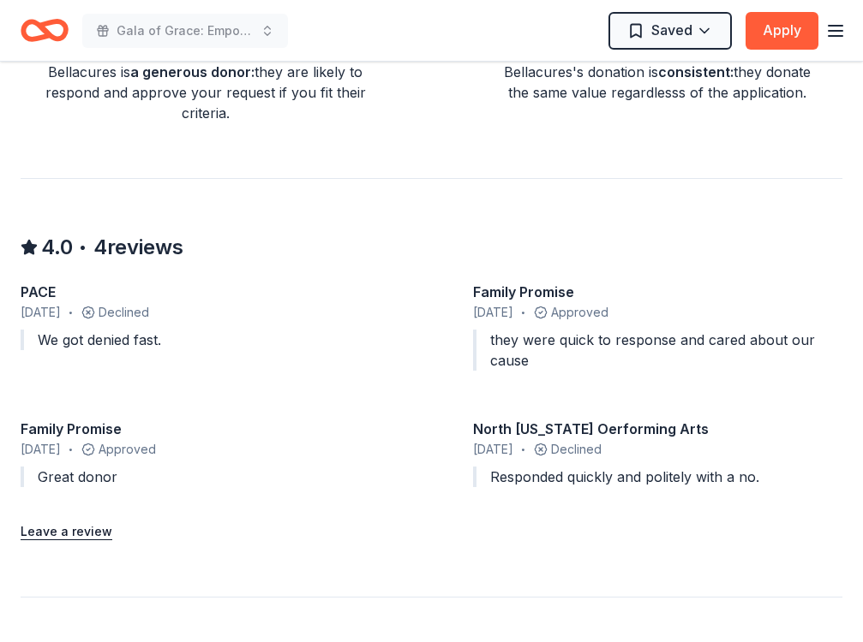
scroll to position [1456, 0]
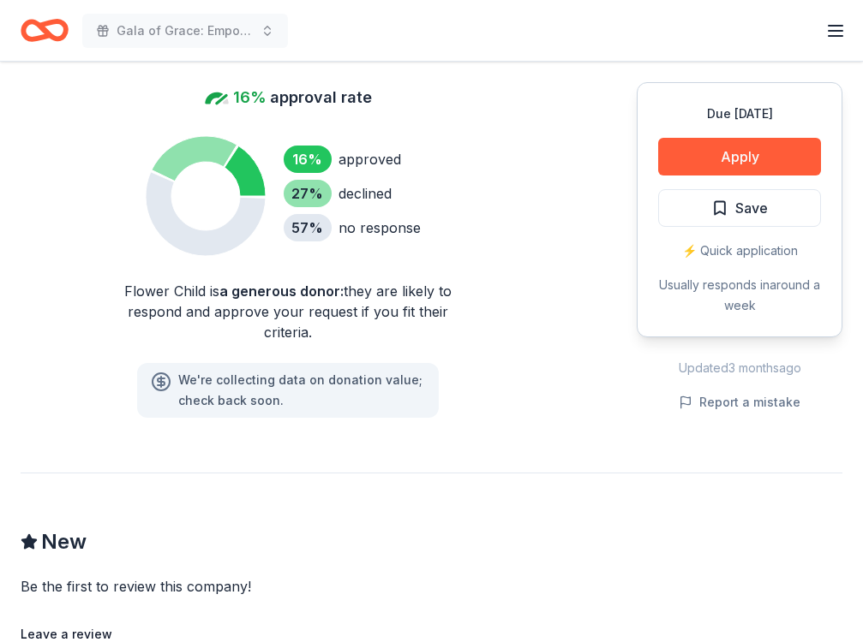
scroll to position [1199, 0]
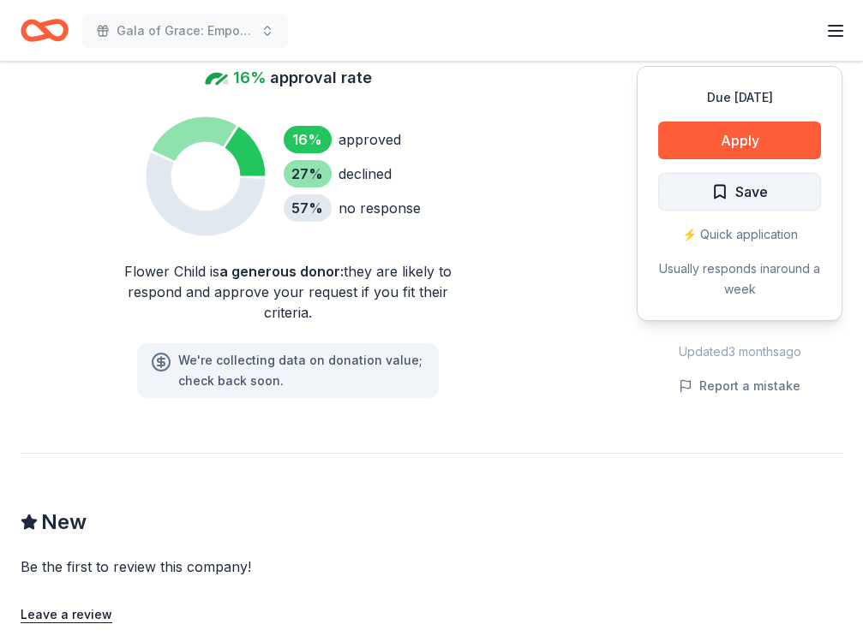
click at [674, 173] on button "Save" at bounding box center [739, 192] width 163 height 38
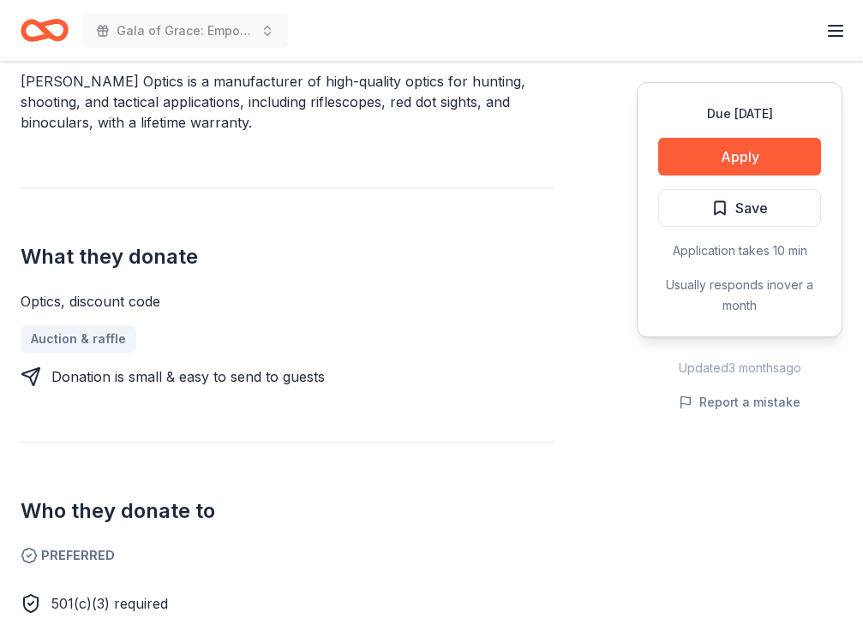
scroll to position [685, 0]
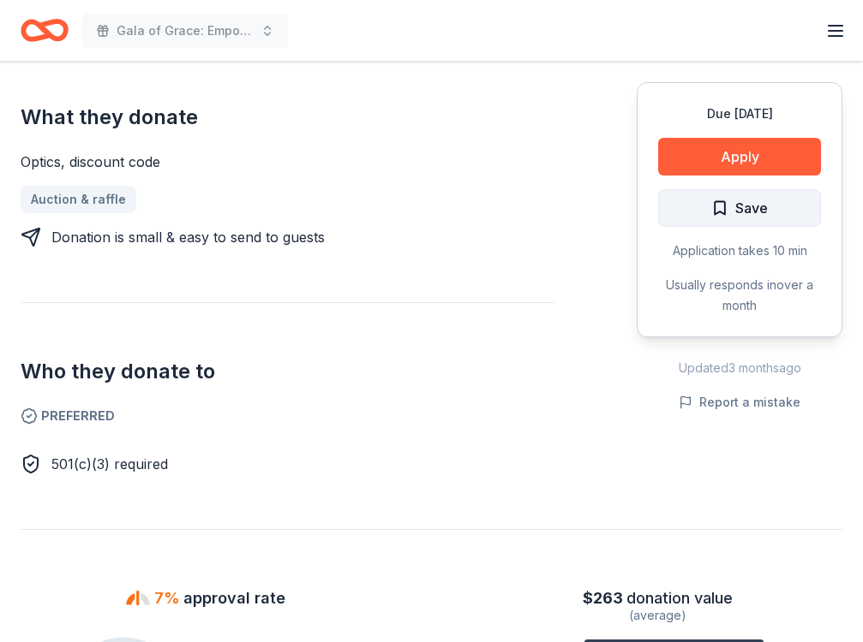
click at [687, 221] on button "Save" at bounding box center [739, 208] width 163 height 38
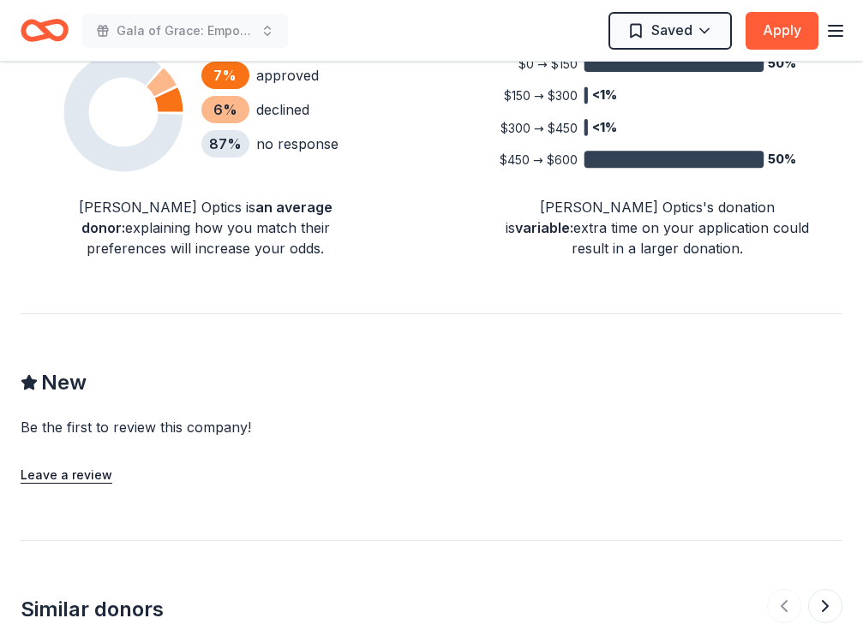
scroll to position [1114, 0]
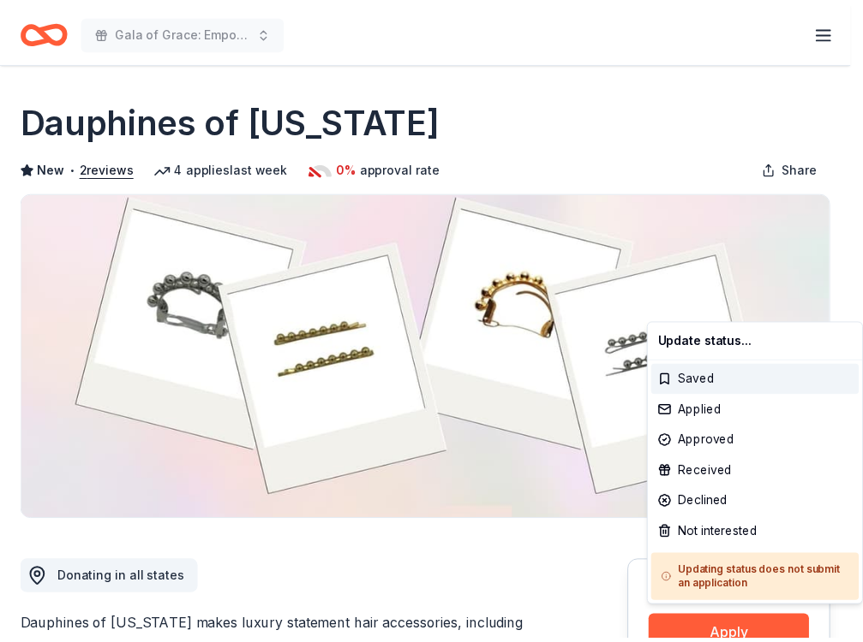
scroll to position [389, 0]
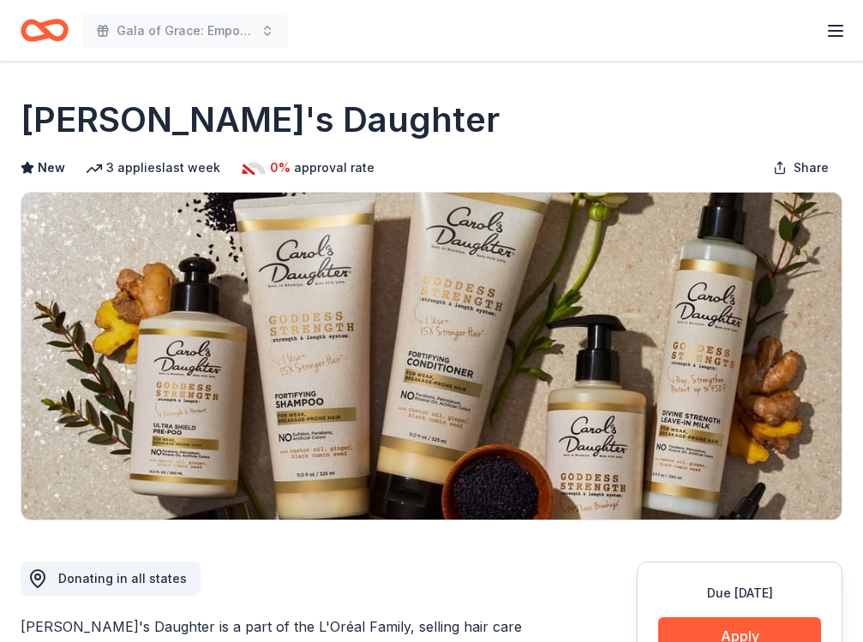
scroll to position [343, 0]
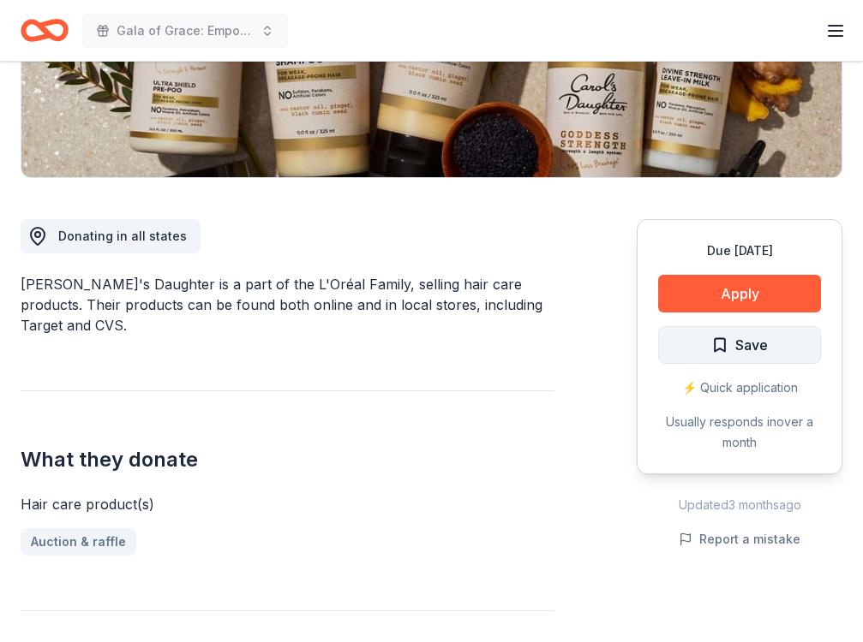
click at [691, 343] on button "Save" at bounding box center [739, 345] width 163 height 38
